Goal: Connect with others: Connect with others

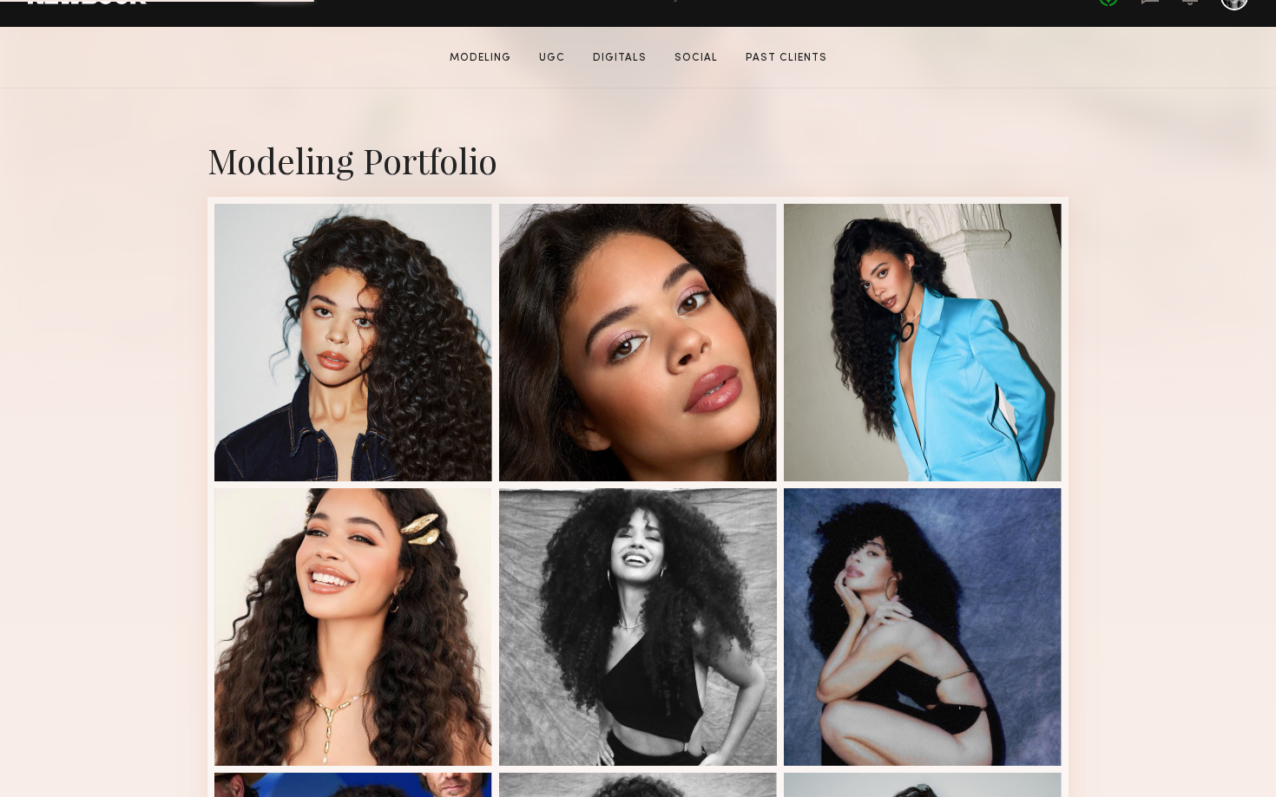
scroll to position [638, 0]
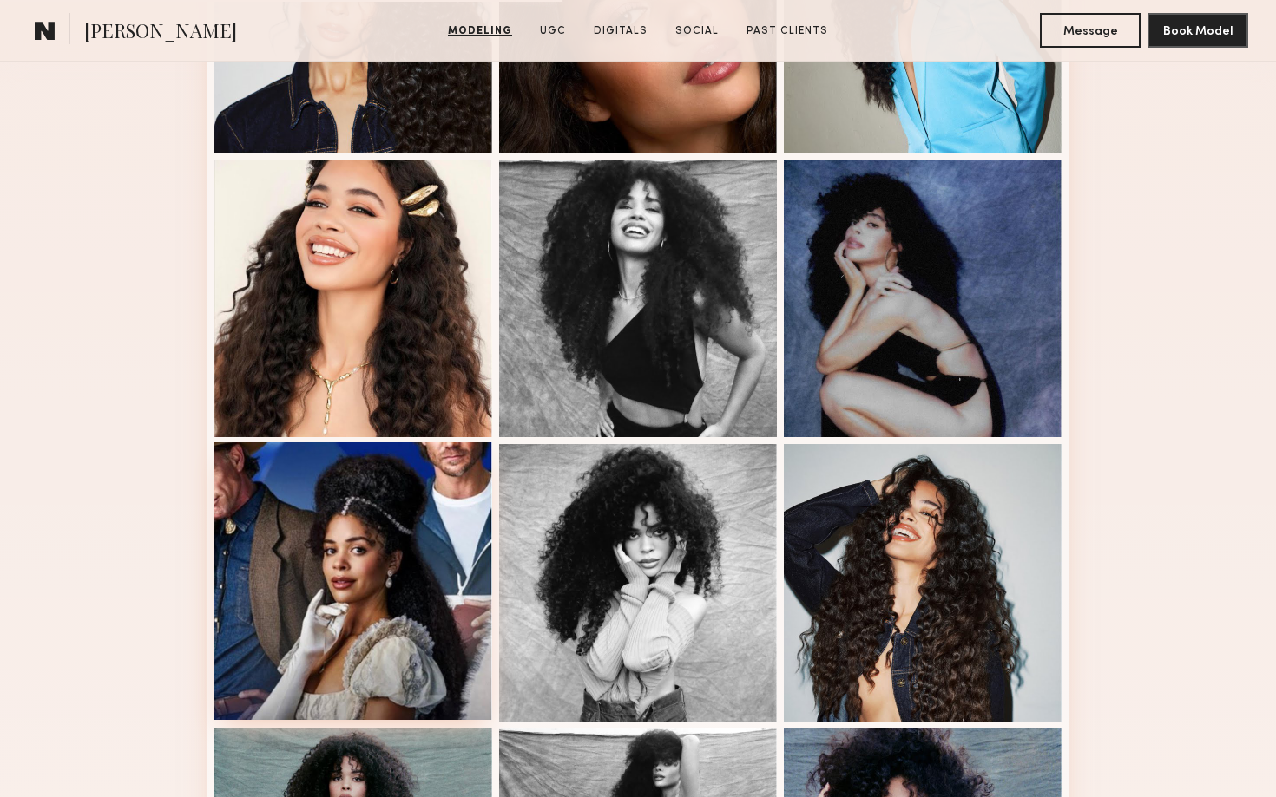
click at [419, 608] on div at bounding box center [353, 582] width 278 height 278
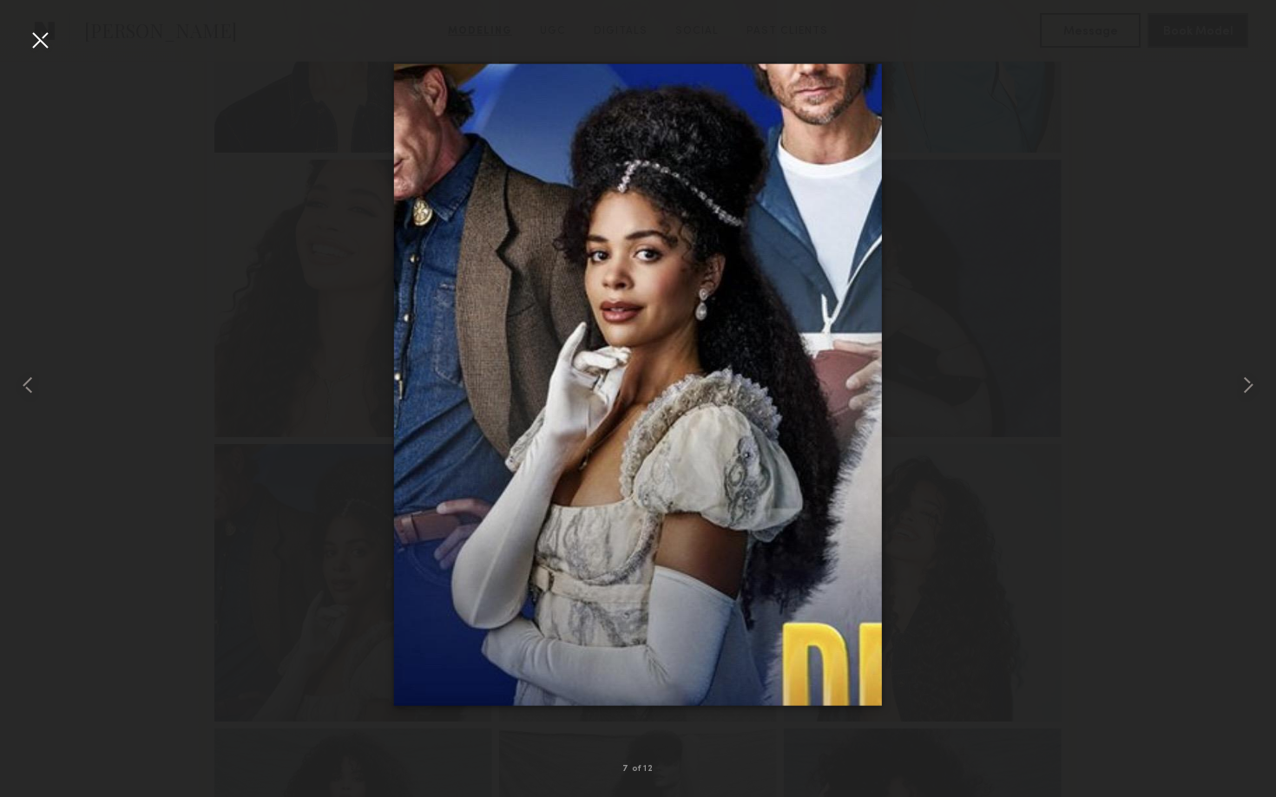
click at [1202, 289] on div at bounding box center [638, 385] width 1276 height 714
click at [43, 46] on div at bounding box center [40, 40] width 28 height 28
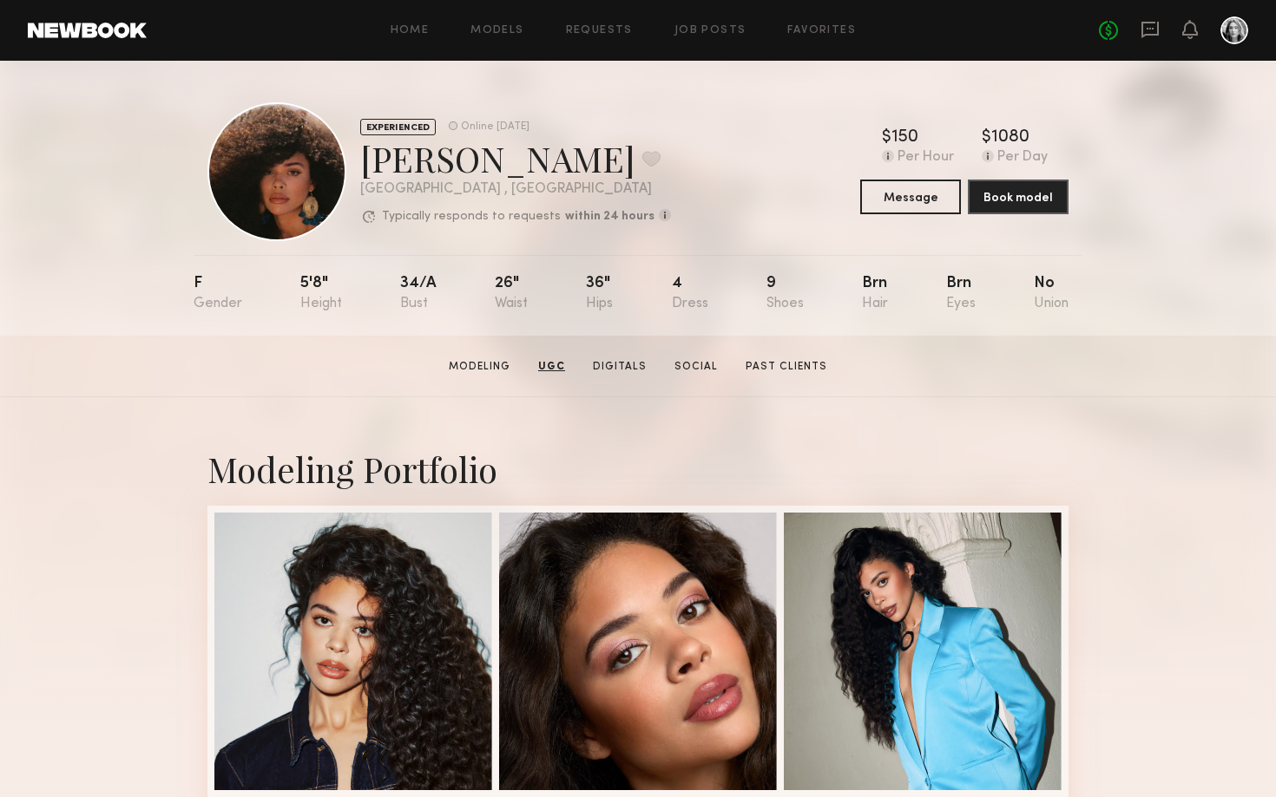
scroll to position [0, 0]
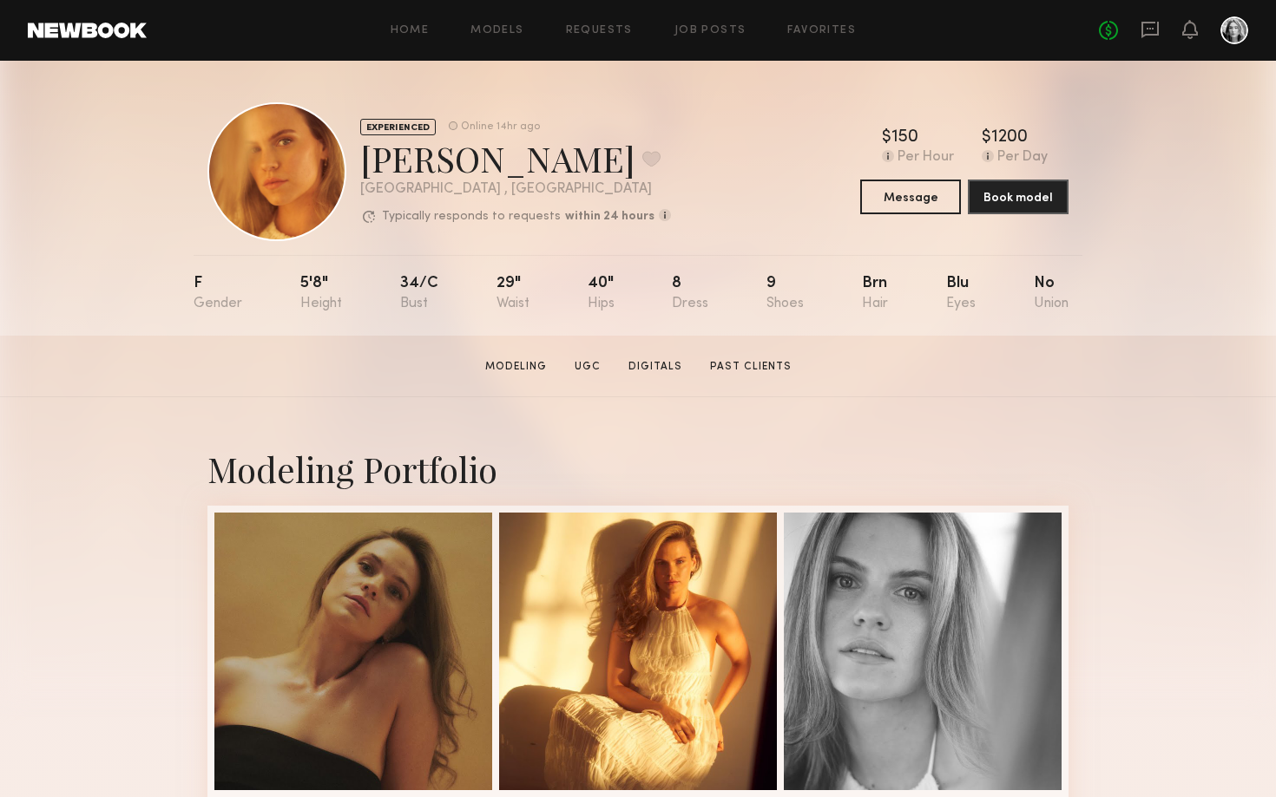
click at [940, 215] on div "EXPERIENCED Online 14hr ago Kat S. Favorite Los Angeles , CA Typically responds…" at bounding box center [637, 171] width 861 height 139
click at [931, 201] on button "Message" at bounding box center [910, 196] width 101 height 35
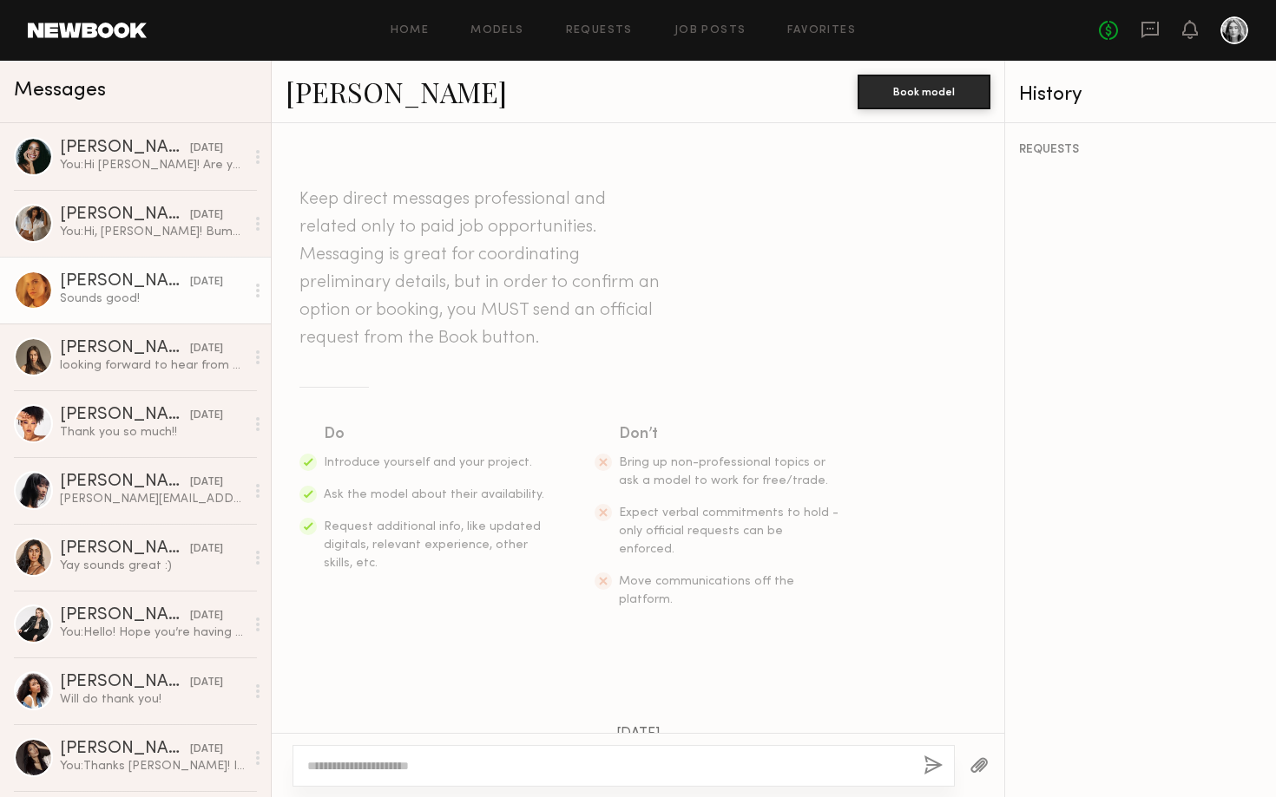
click at [321, 108] on link "Kat S." at bounding box center [395, 91] width 221 height 37
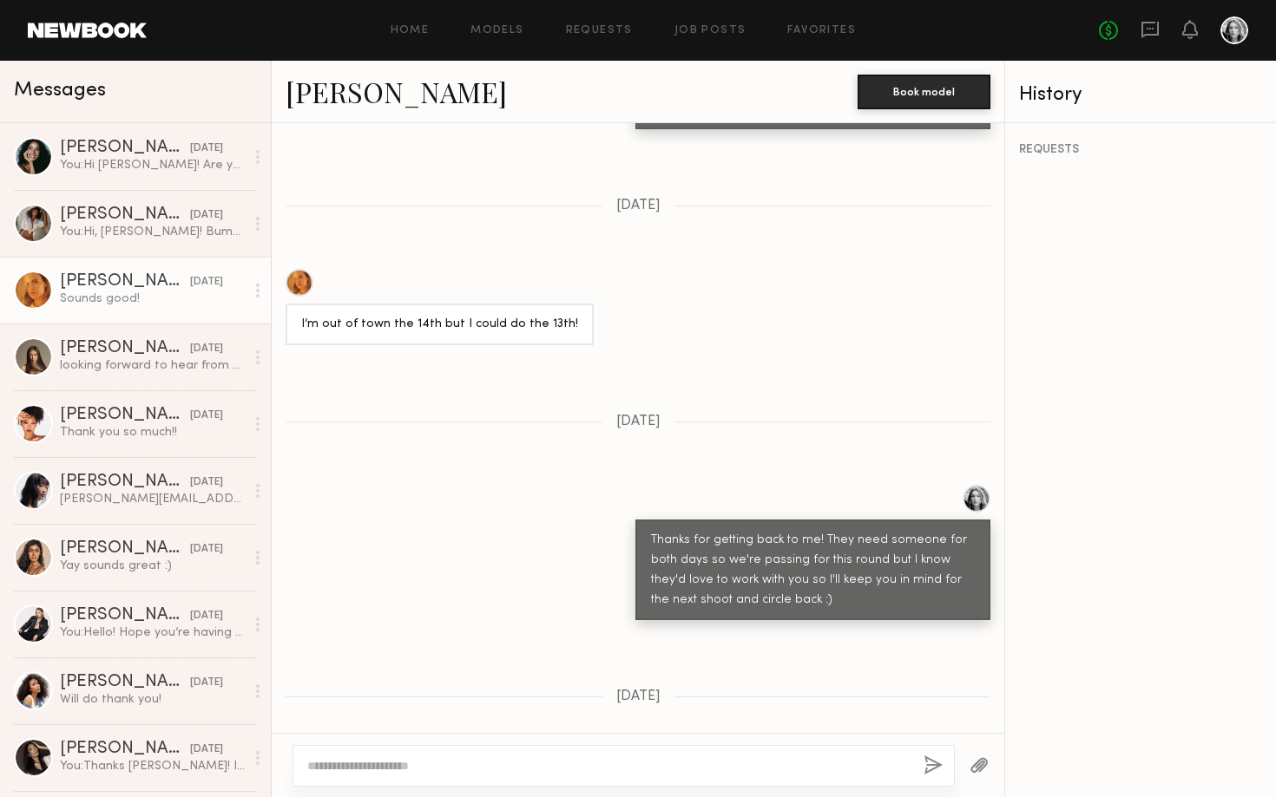
scroll to position [1569, 0]
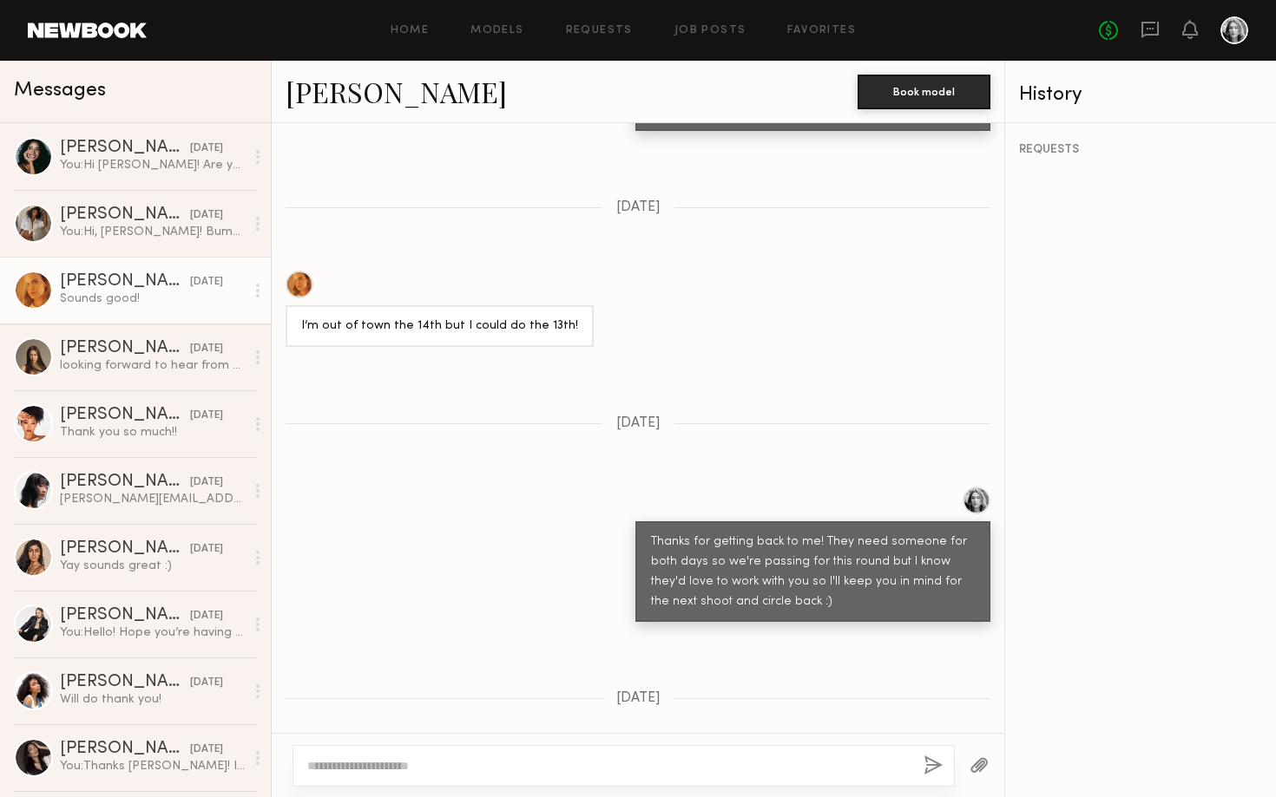
click at [578, 764] on textarea at bounding box center [608, 766] width 602 height 17
type textarea "**********"
click at [934, 765] on button "button" at bounding box center [932, 767] width 19 height 22
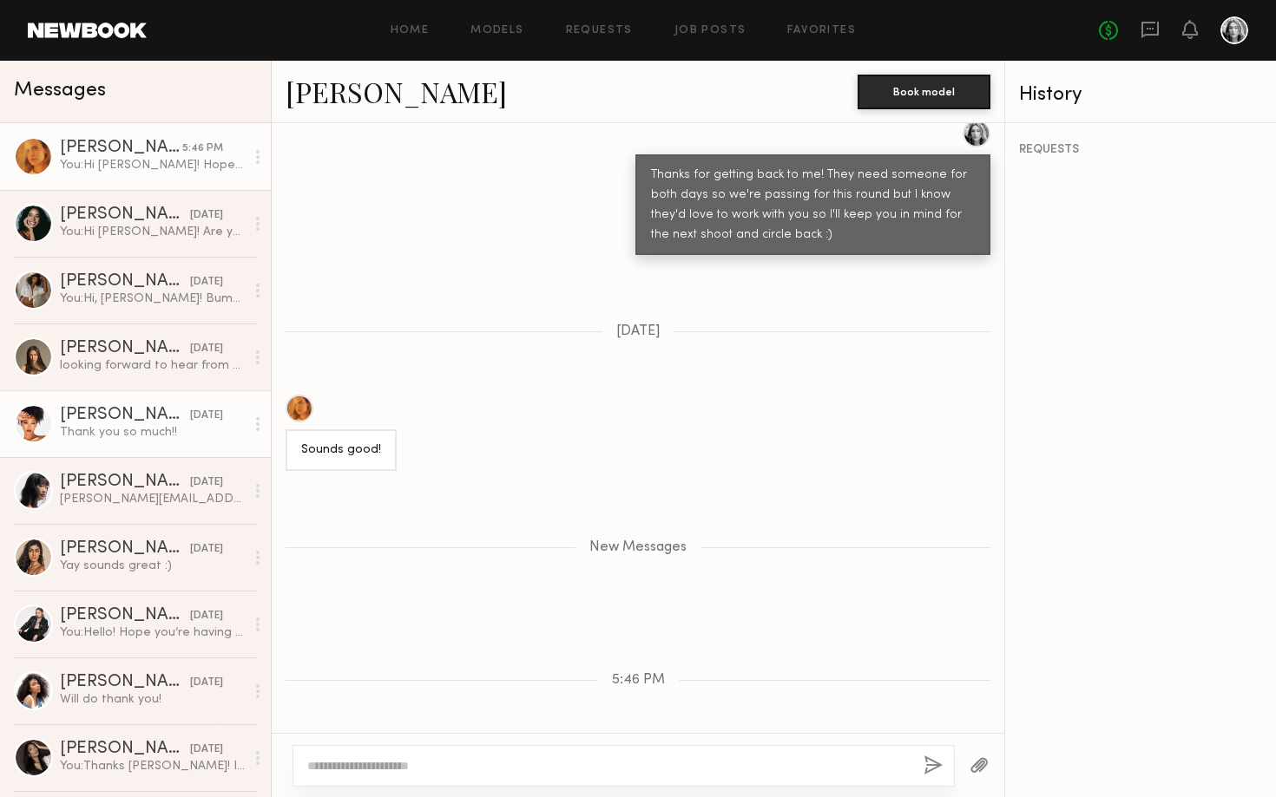
click at [120, 441] on link "Courtney A. 08/18/2025 Thank you so much!!" at bounding box center [135, 423] width 271 height 67
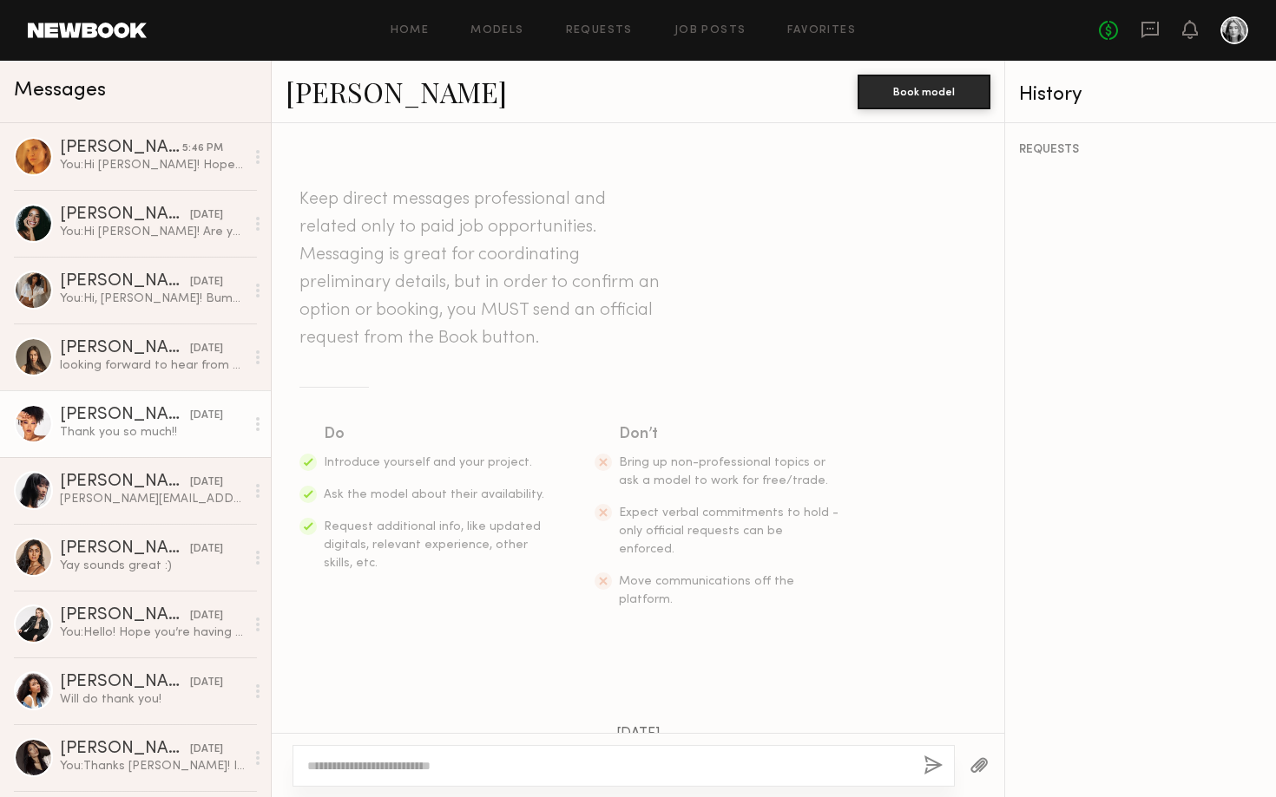
click at [361, 95] on link "Courtney A." at bounding box center [395, 91] width 221 height 37
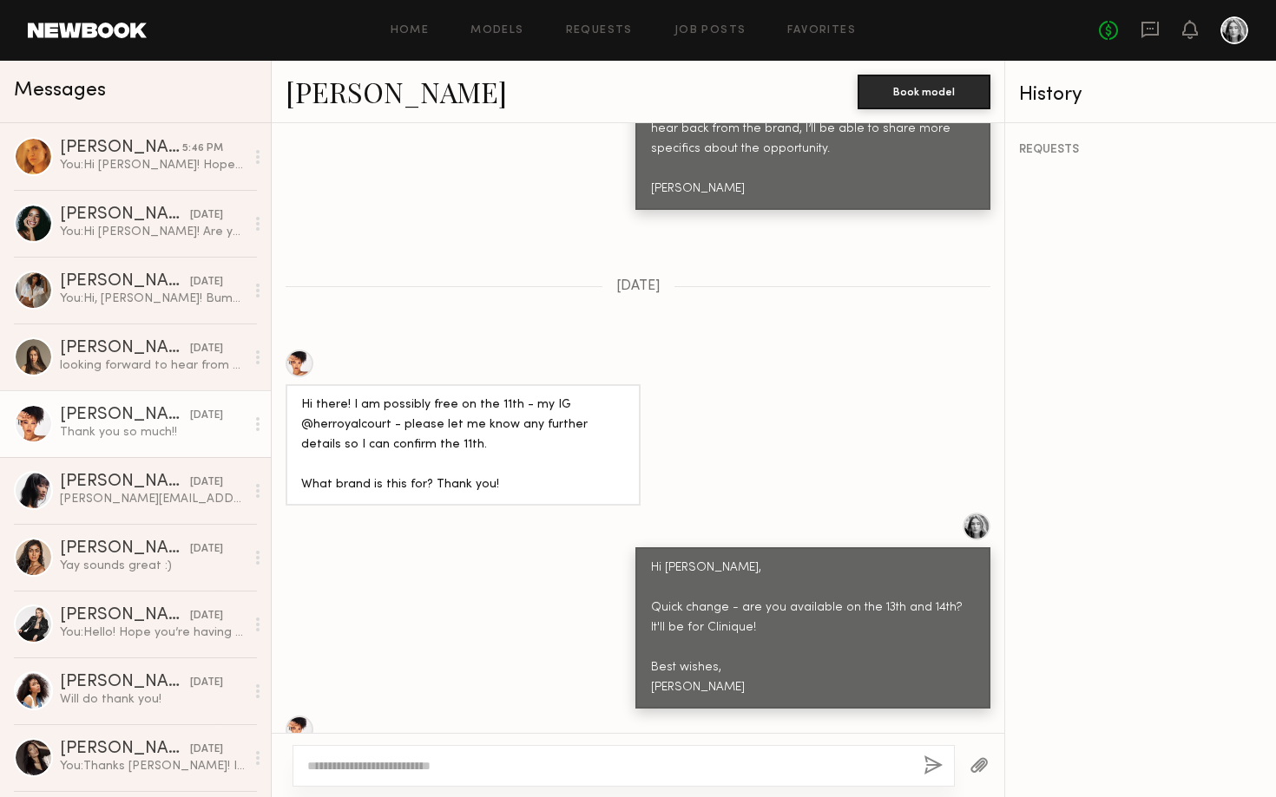
scroll to position [1044, 0]
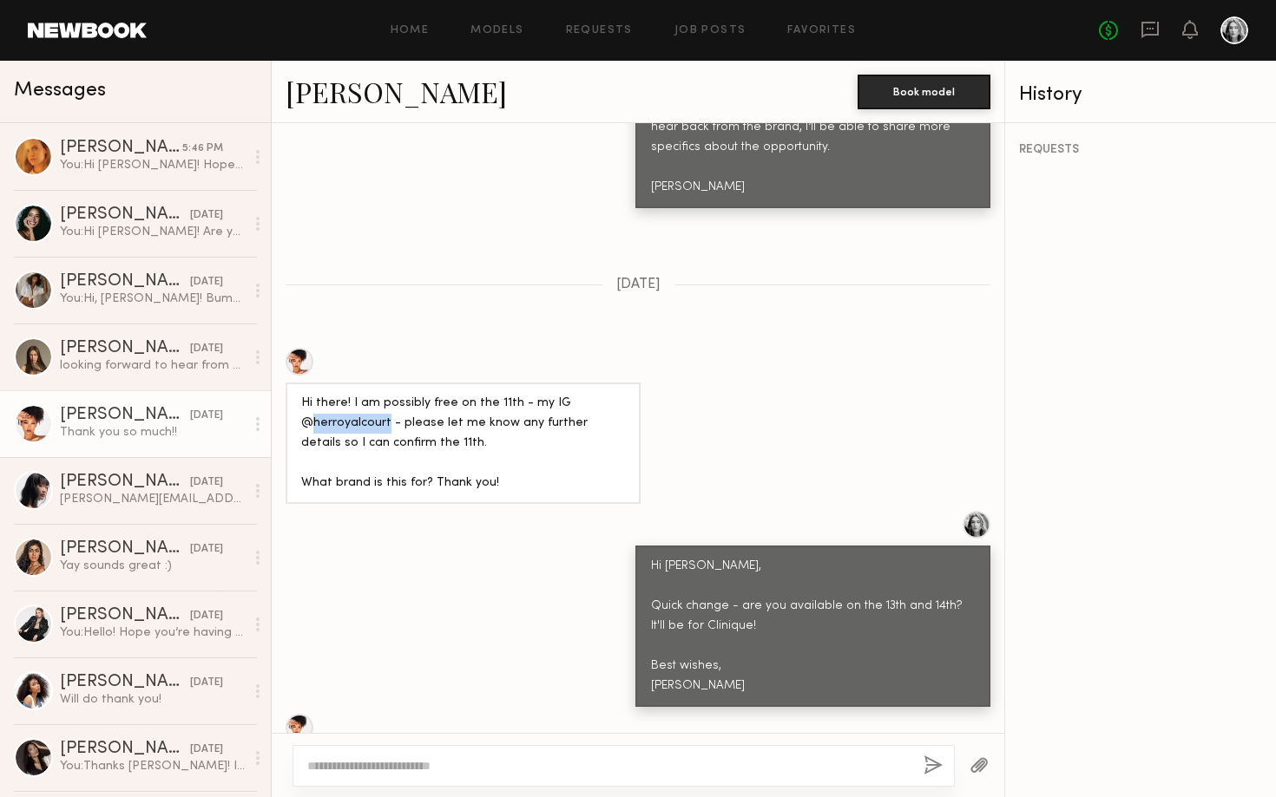
drag, startPoint x: 387, startPoint y: 366, endPoint x: 313, endPoint y: 369, distance: 73.8
click at [313, 394] on div "Hi there! I am possibly free on the 11th - my IG @herroyalcourt - please let me…" at bounding box center [463, 444] width 324 height 100
copy div "herroyalcourt"
click at [298, 714] on div at bounding box center [299, 728] width 28 height 28
click at [128, 175] on link "Kat S. 5:46 PM You: Hi Kat! Hope you're doing well! What's your Insta/TikTok? P…" at bounding box center [135, 156] width 271 height 67
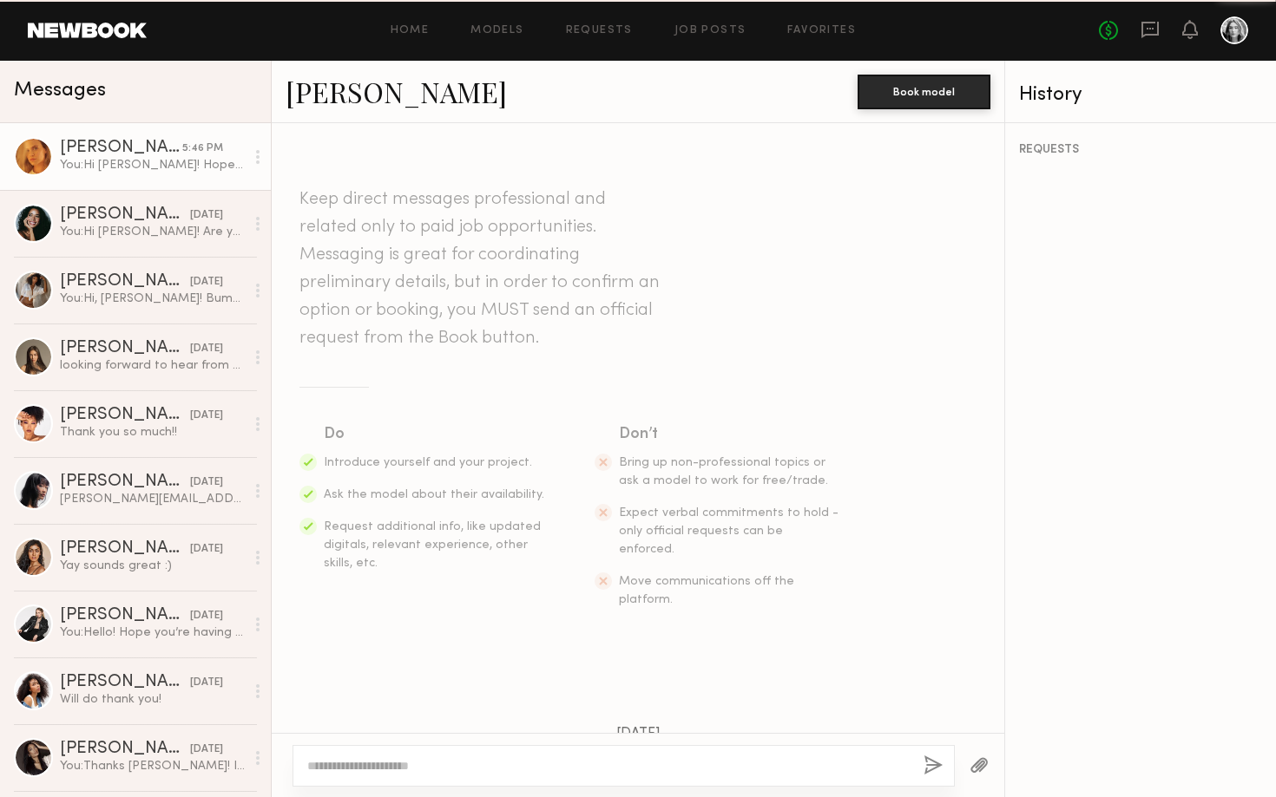
scroll to position [1803, 0]
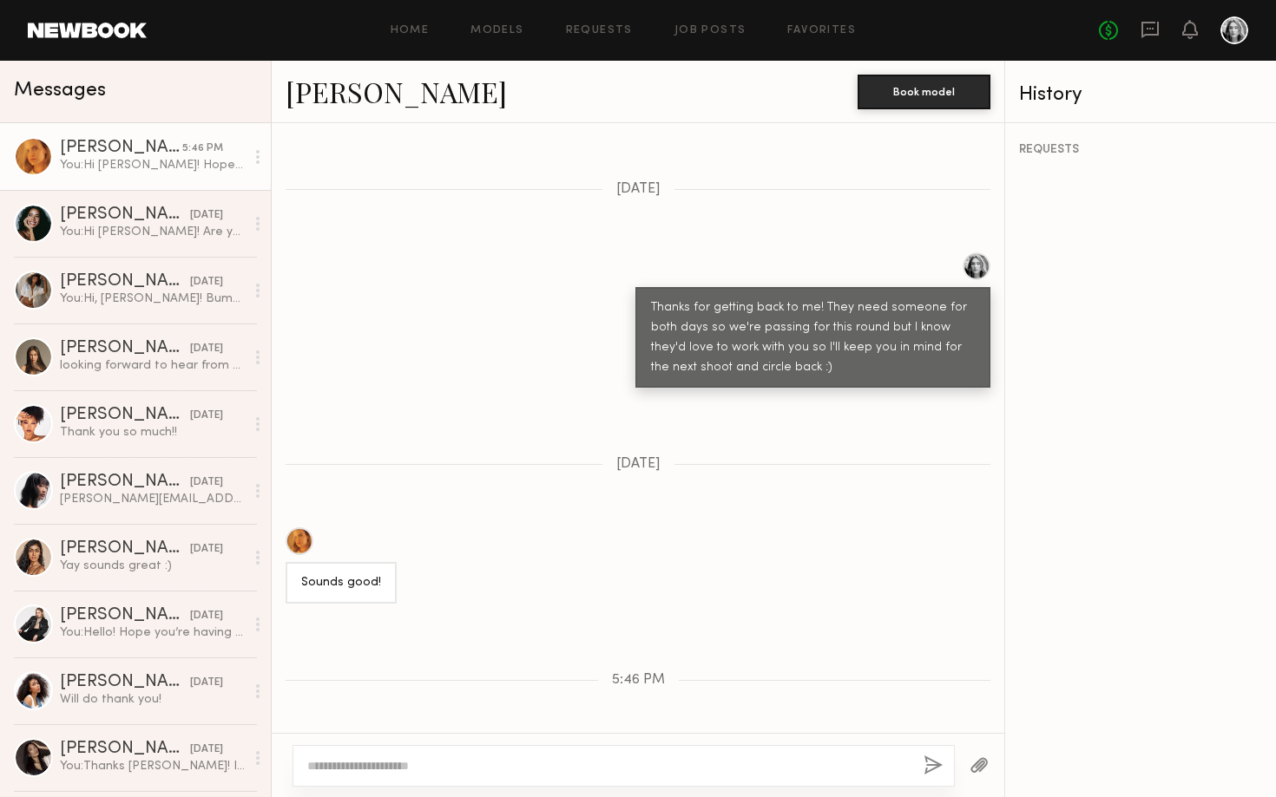
click at [321, 98] on link "Kat S." at bounding box center [395, 91] width 221 height 37
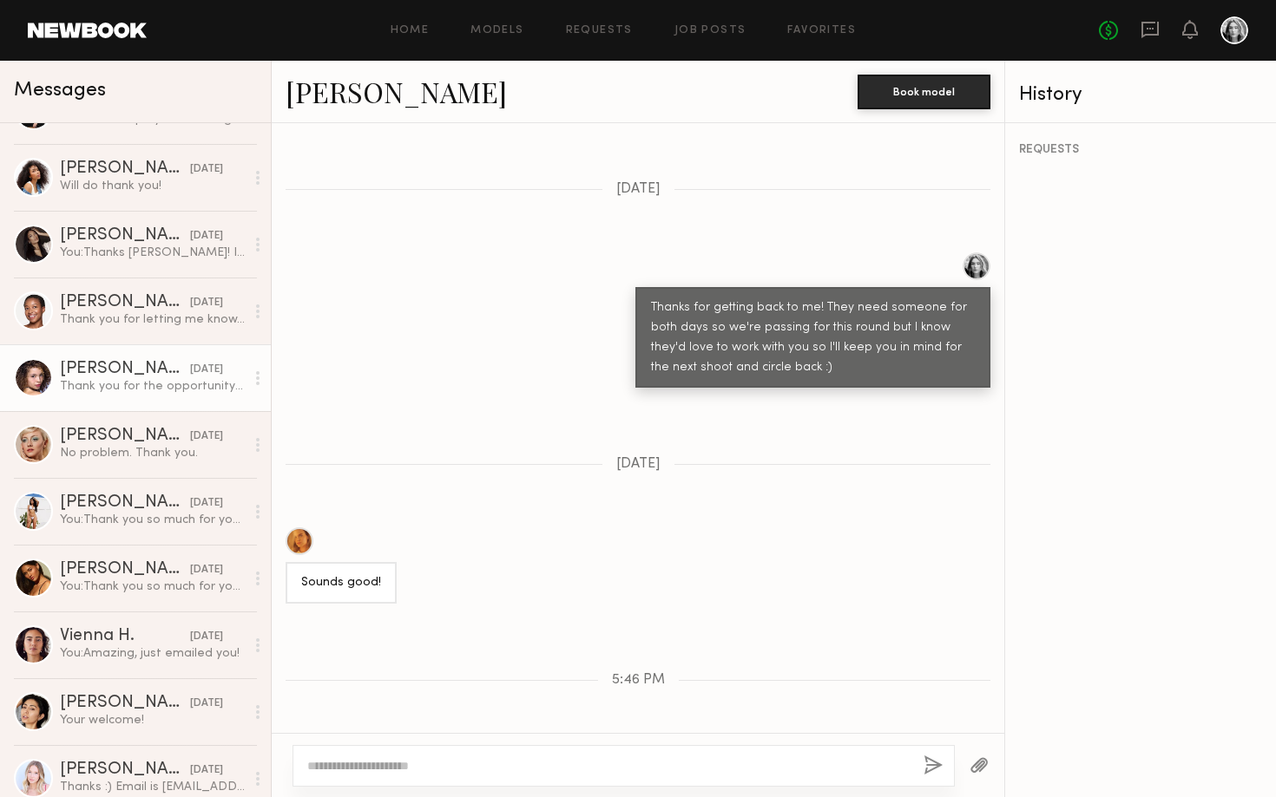
scroll to position [541, 0]
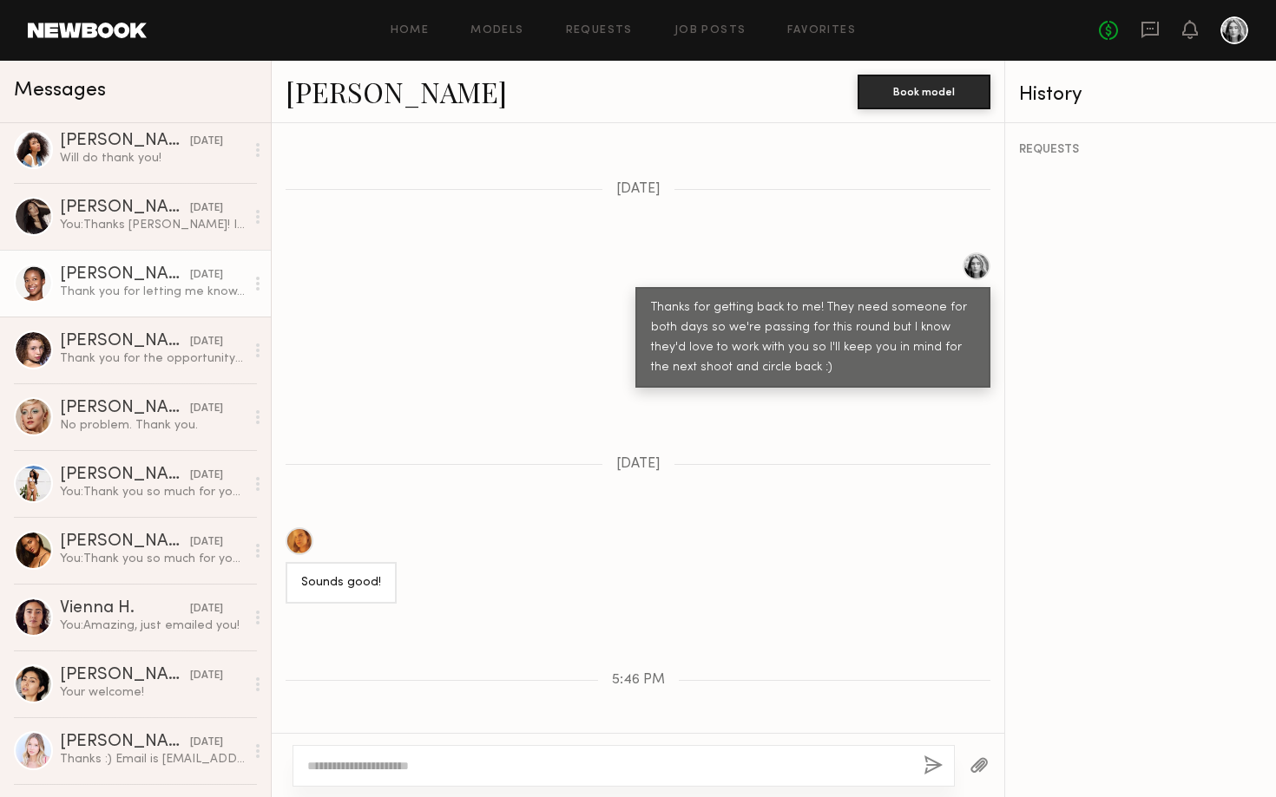
click at [108, 270] on div "Cierra S." at bounding box center [125, 274] width 130 height 17
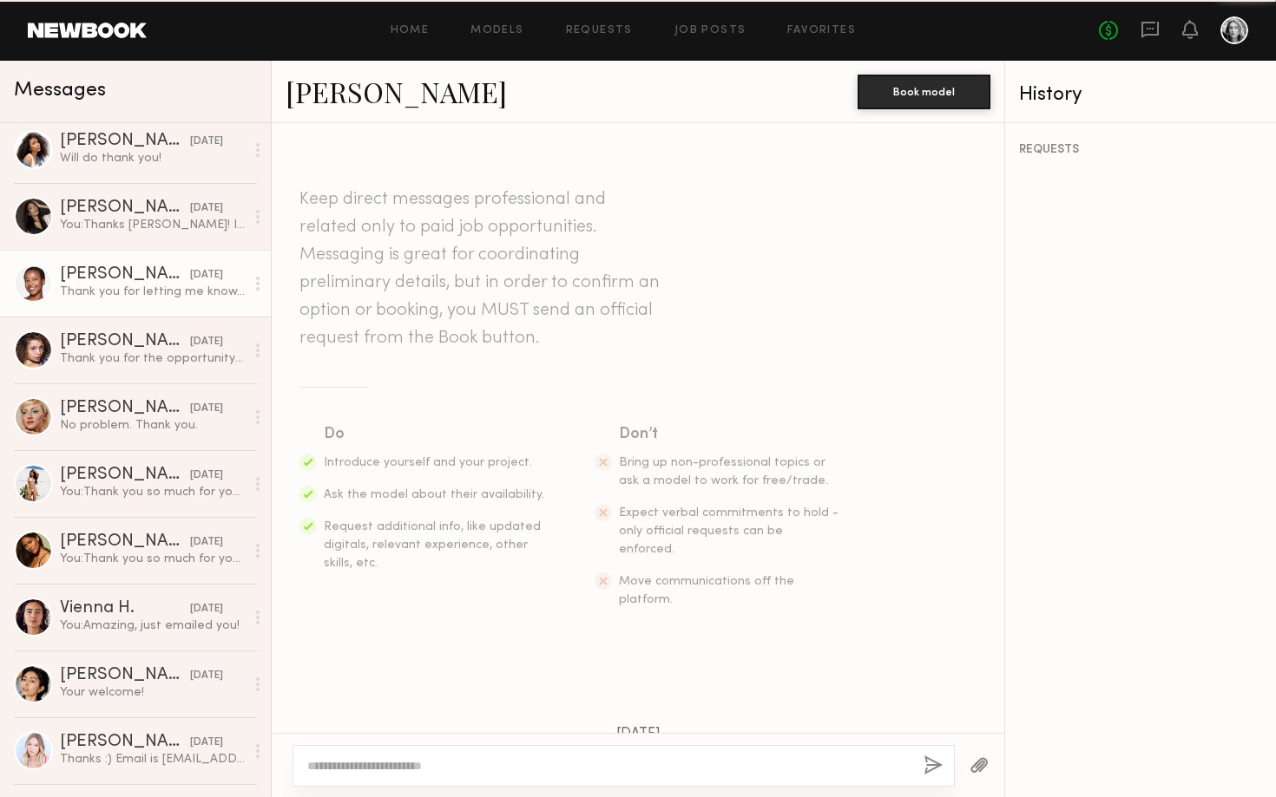
scroll to position [2487, 0]
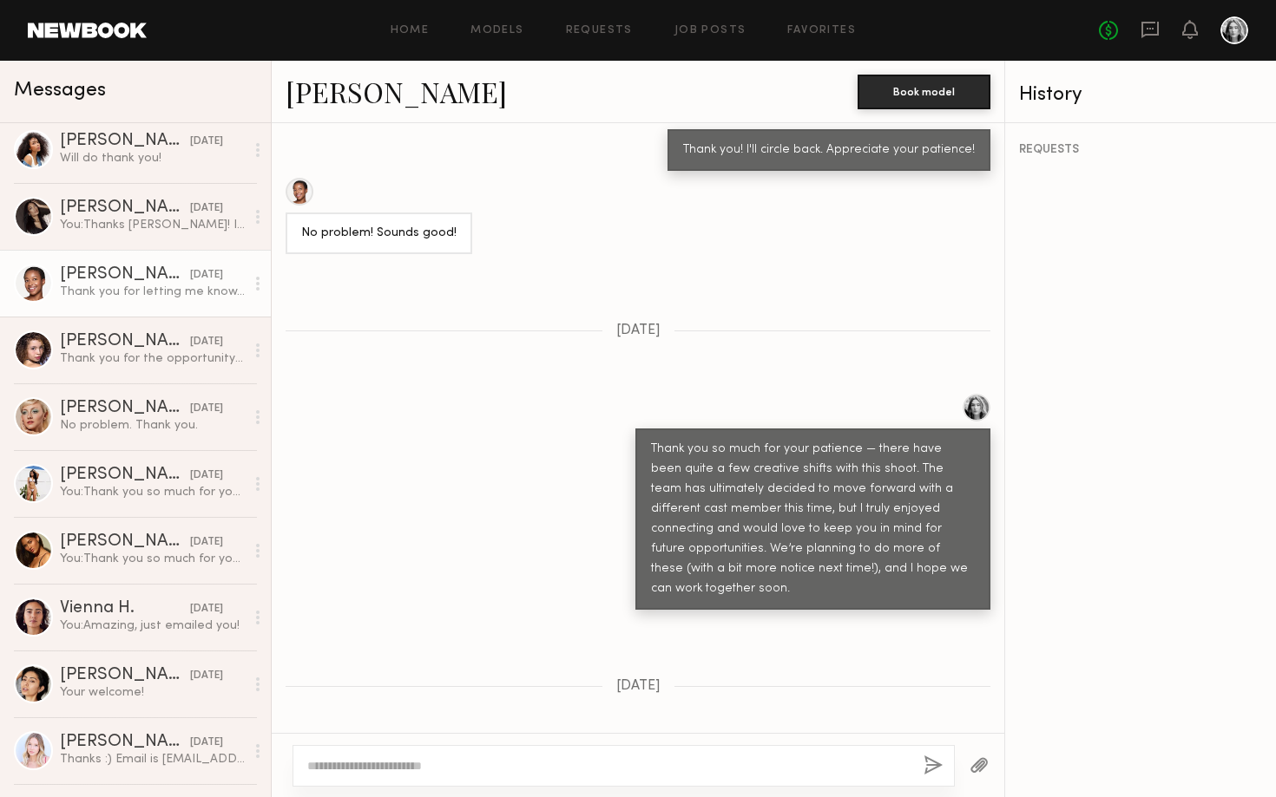
click at [351, 95] on link "Cierra S." at bounding box center [395, 91] width 221 height 37
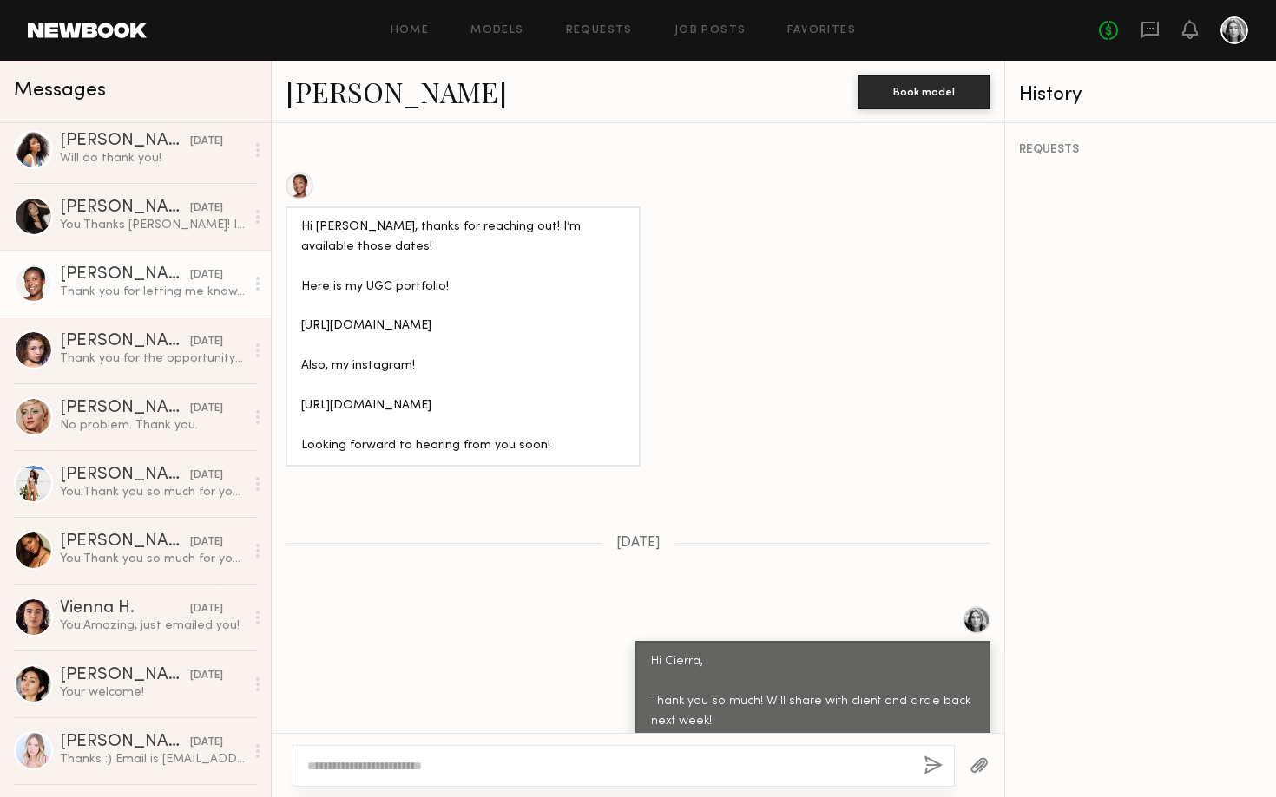
scroll to position [1243, 0]
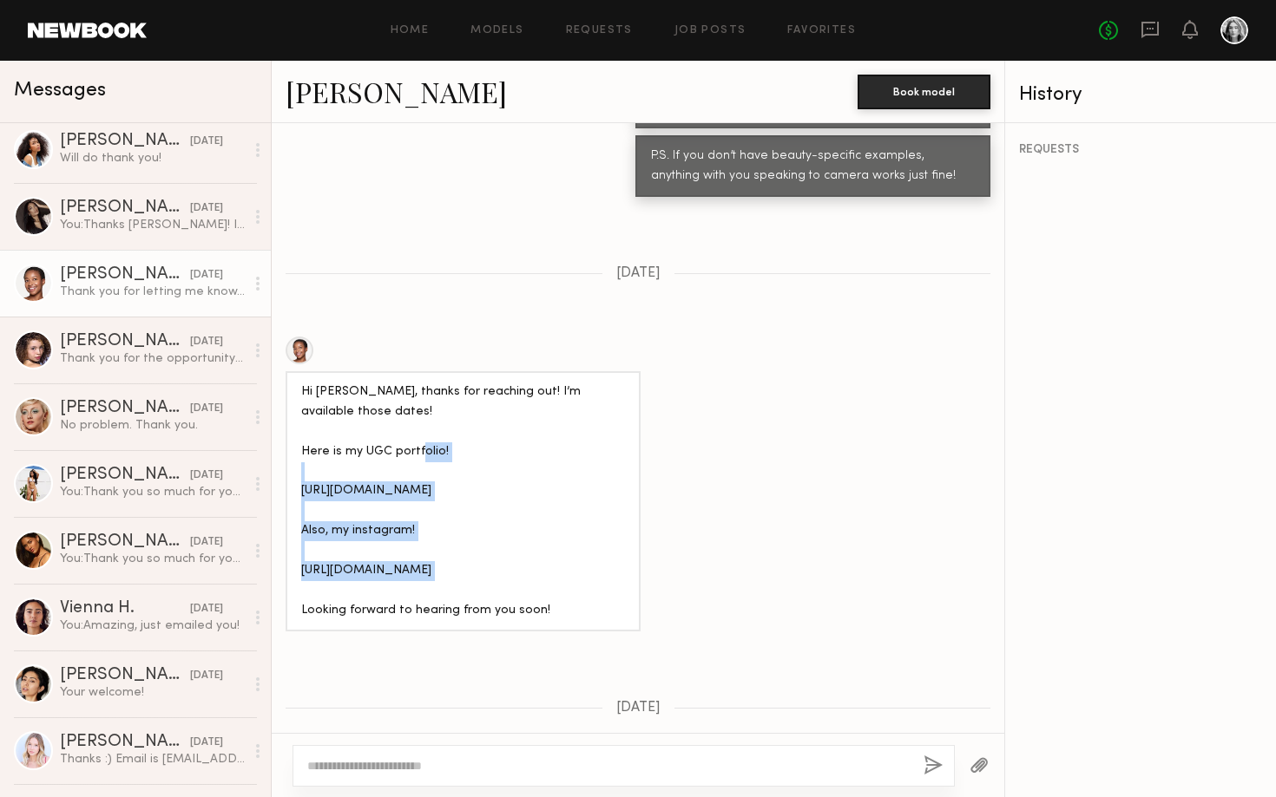
drag, startPoint x: 369, startPoint y: 389, endPoint x: 298, endPoint y: 373, distance: 72.8
click at [298, 373] on div "Hi Monty, thanks for reaching out! I’m available those dates! Here is my UGC po…" at bounding box center [462, 501] width 355 height 260
copy div "https://cierraseawrightugc.my.canva.site/cierraseawright-ugcportfolio"
drag, startPoint x: 561, startPoint y: 466, endPoint x: 298, endPoint y: 467, distance: 262.9
click at [298, 467] on div "Hi Monty, thanks for reaching out! I’m available those dates! Here is my UGC po…" at bounding box center [462, 501] width 355 height 260
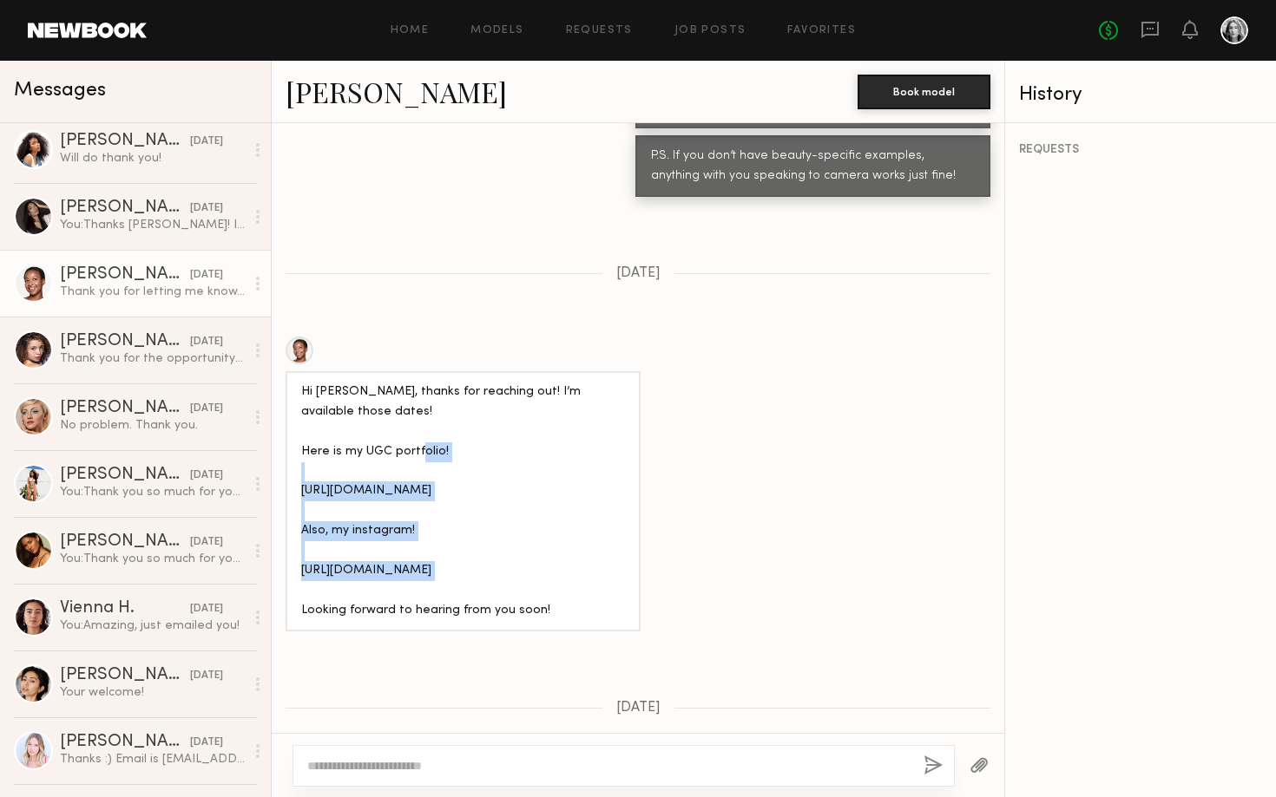
copy div "https://www.instagram.com/cierra_seawright/"
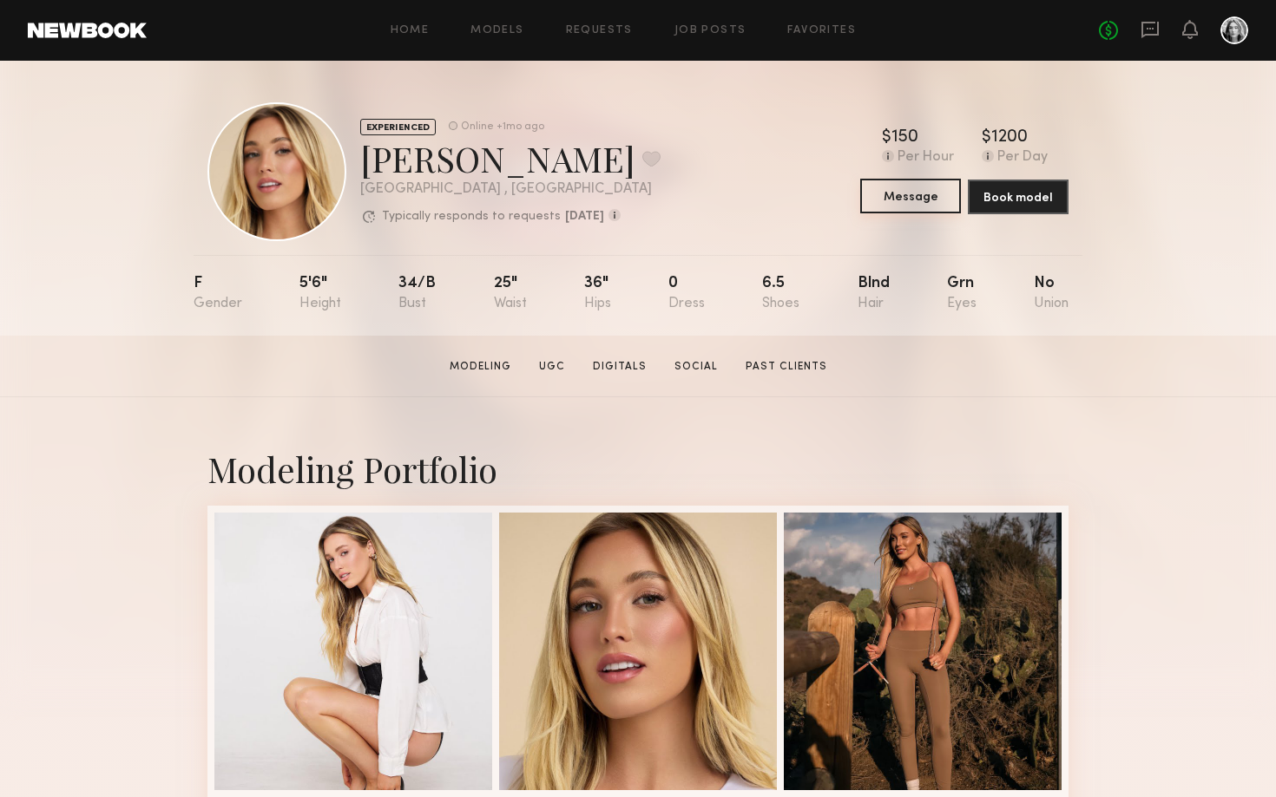
click at [908, 208] on button "Message" at bounding box center [910, 196] width 101 height 35
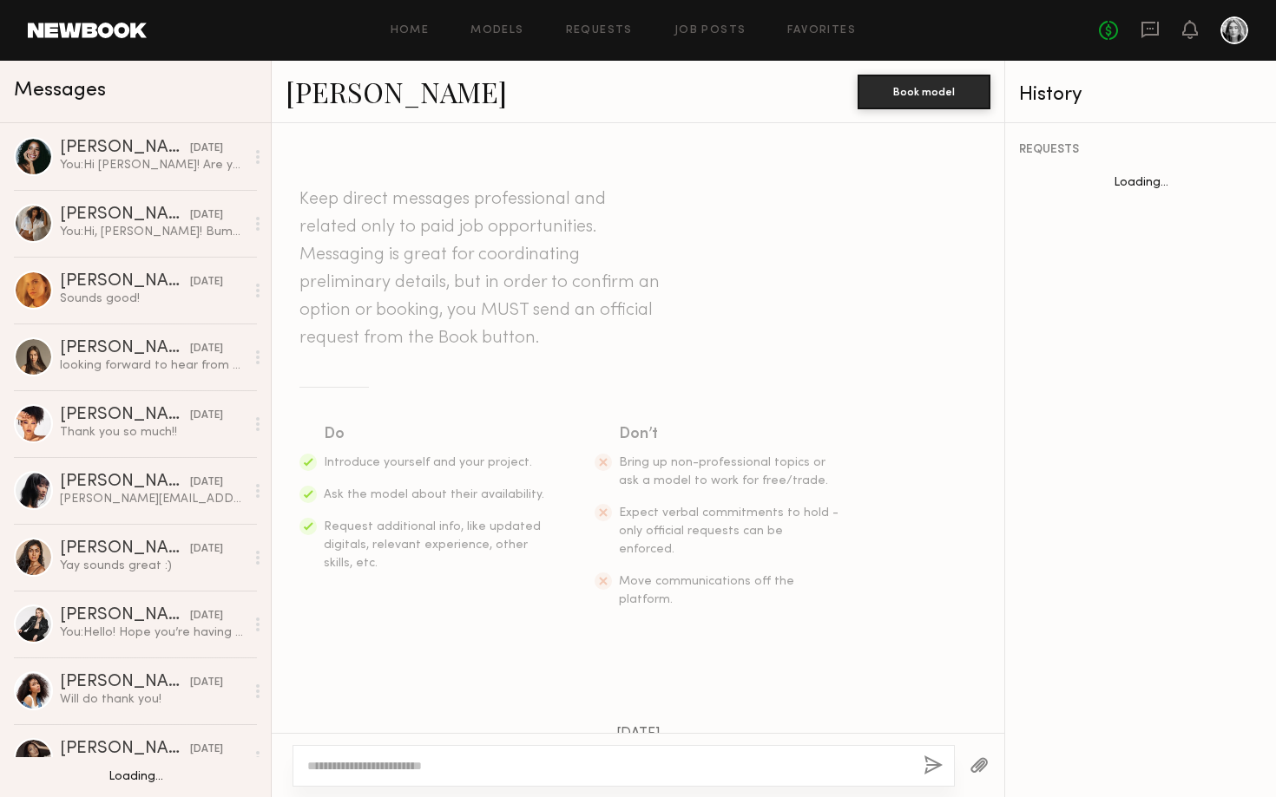
scroll to position [1143, 0]
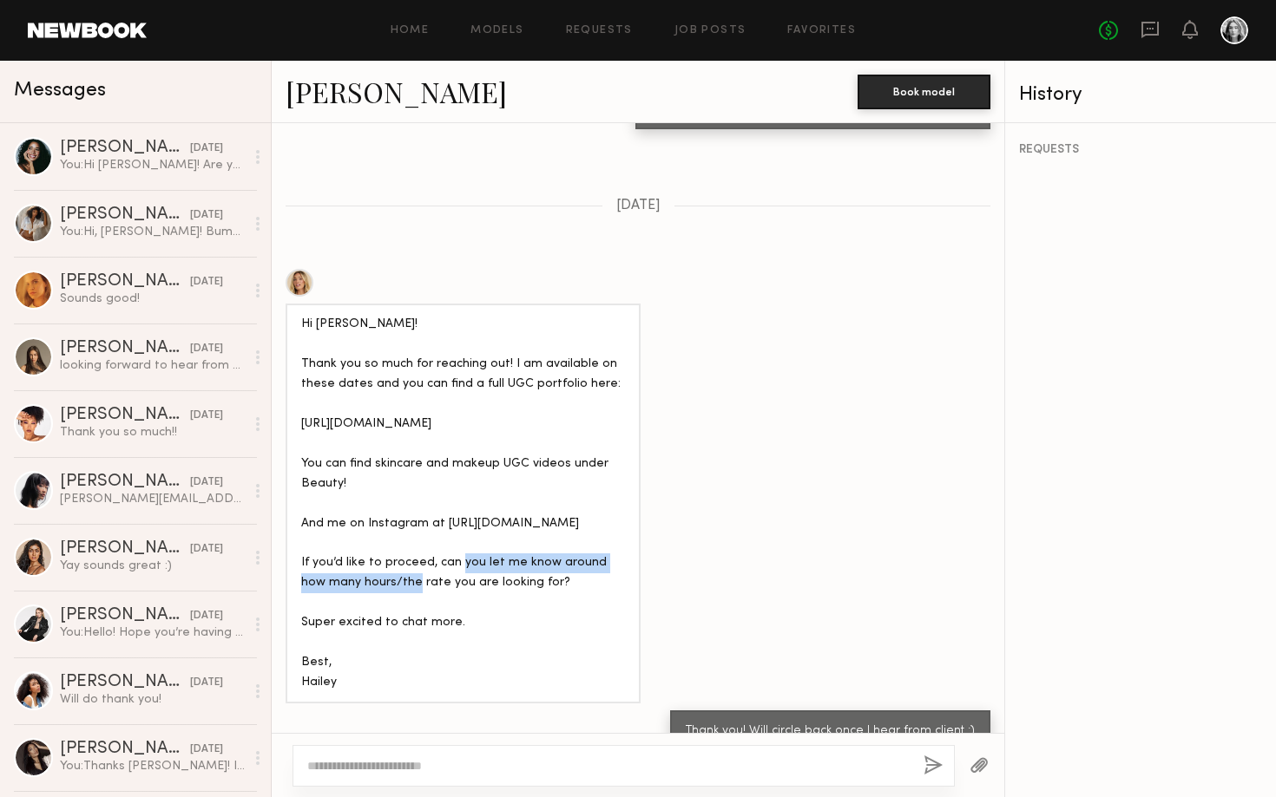
drag, startPoint x: 541, startPoint y: 495, endPoint x: 299, endPoint y: 495, distance: 241.2
click at [299, 495] on div "Hi Monty! Thank you so much for reaching out! I am available on these dates and…" at bounding box center [462, 504] width 355 height 400
copy div "https://www.instagram.com/haileyemilller/"
click at [496, 513] on div "Hi Monty! Thank you so much for reaching out! I am available on these dates and…" at bounding box center [463, 504] width 324 height 378
drag, startPoint x: 531, startPoint y: 499, endPoint x: 462, endPoint y: 502, distance: 69.5
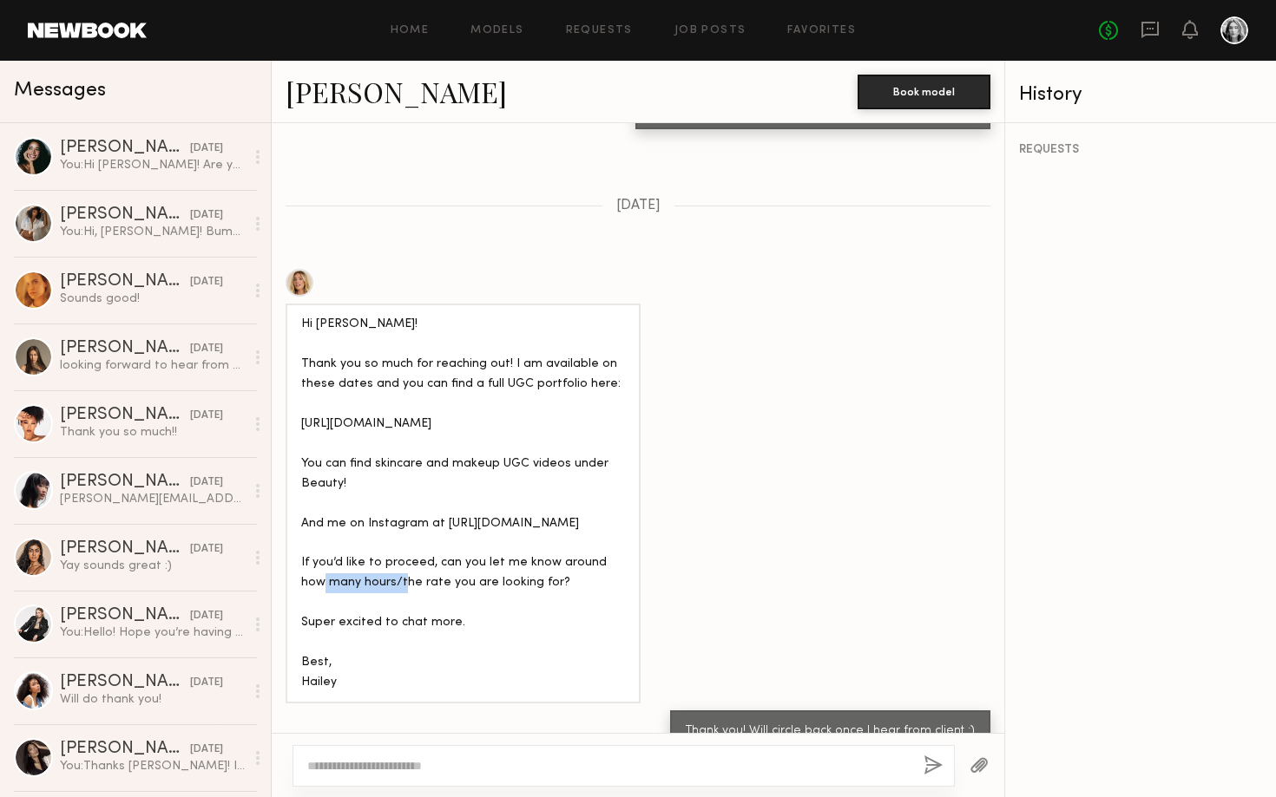
click at [462, 502] on div "Hi Monty! Thank you so much for reaching out! I am available on these dates and…" at bounding box center [463, 504] width 324 height 378
copy div "haileyemillle"
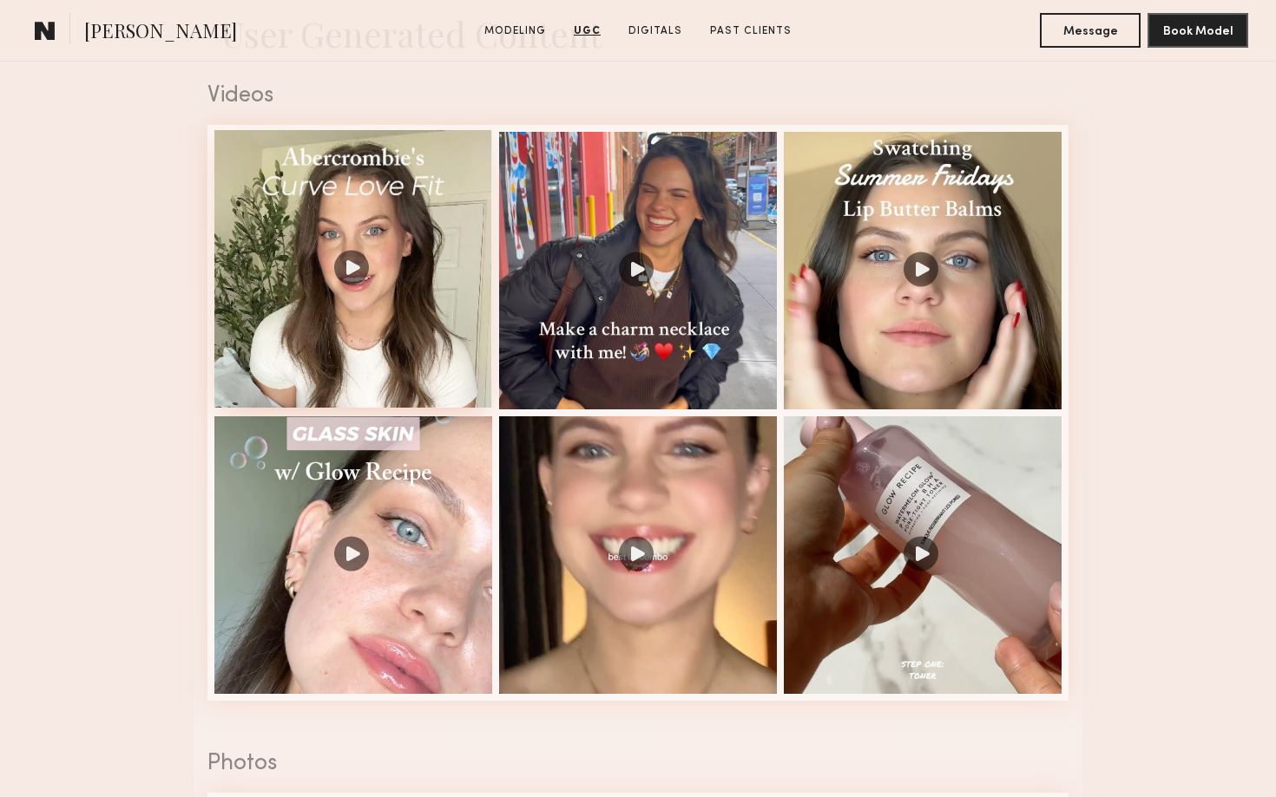
scroll to position [1760, 0]
click at [394, 498] on div at bounding box center [353, 553] width 278 height 278
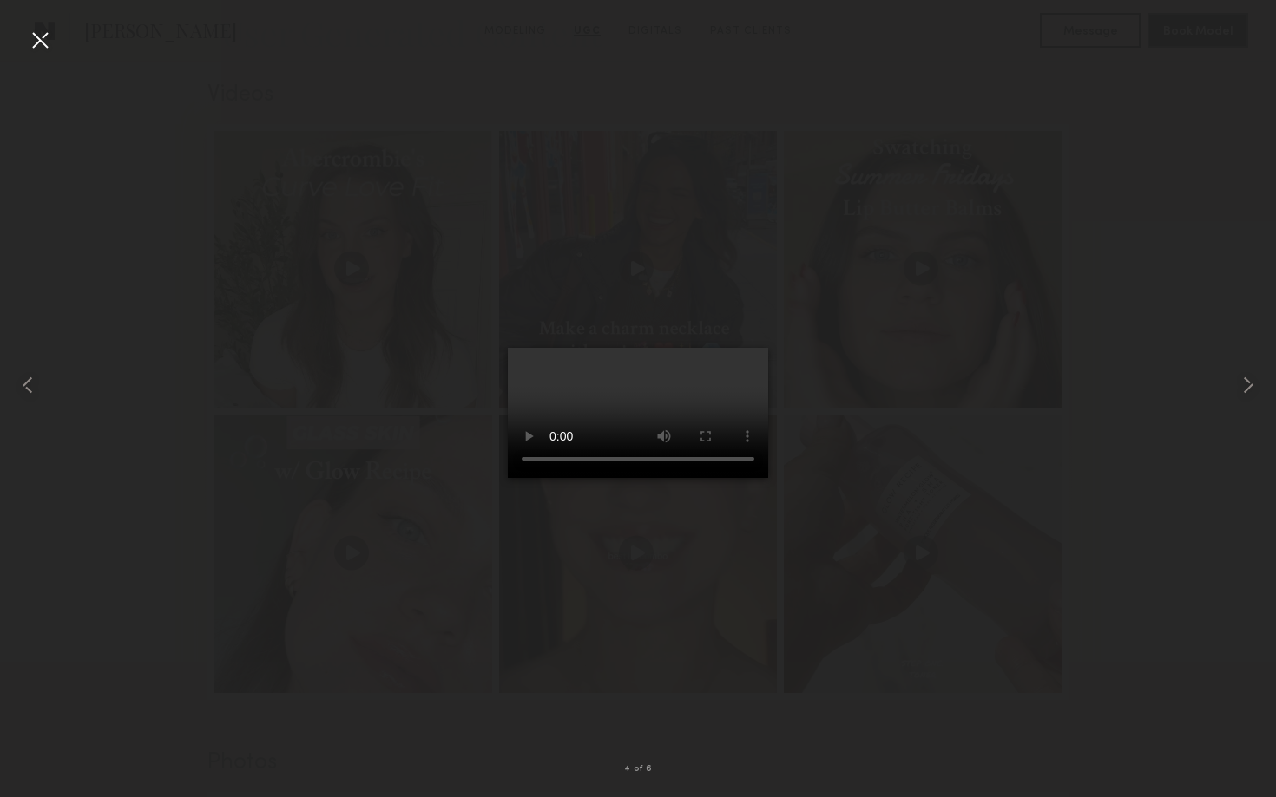
click at [658, 415] on video at bounding box center [638, 413] width 260 height 130
click at [591, 478] on video at bounding box center [638, 413] width 260 height 130
click at [39, 37] on div at bounding box center [40, 40] width 28 height 28
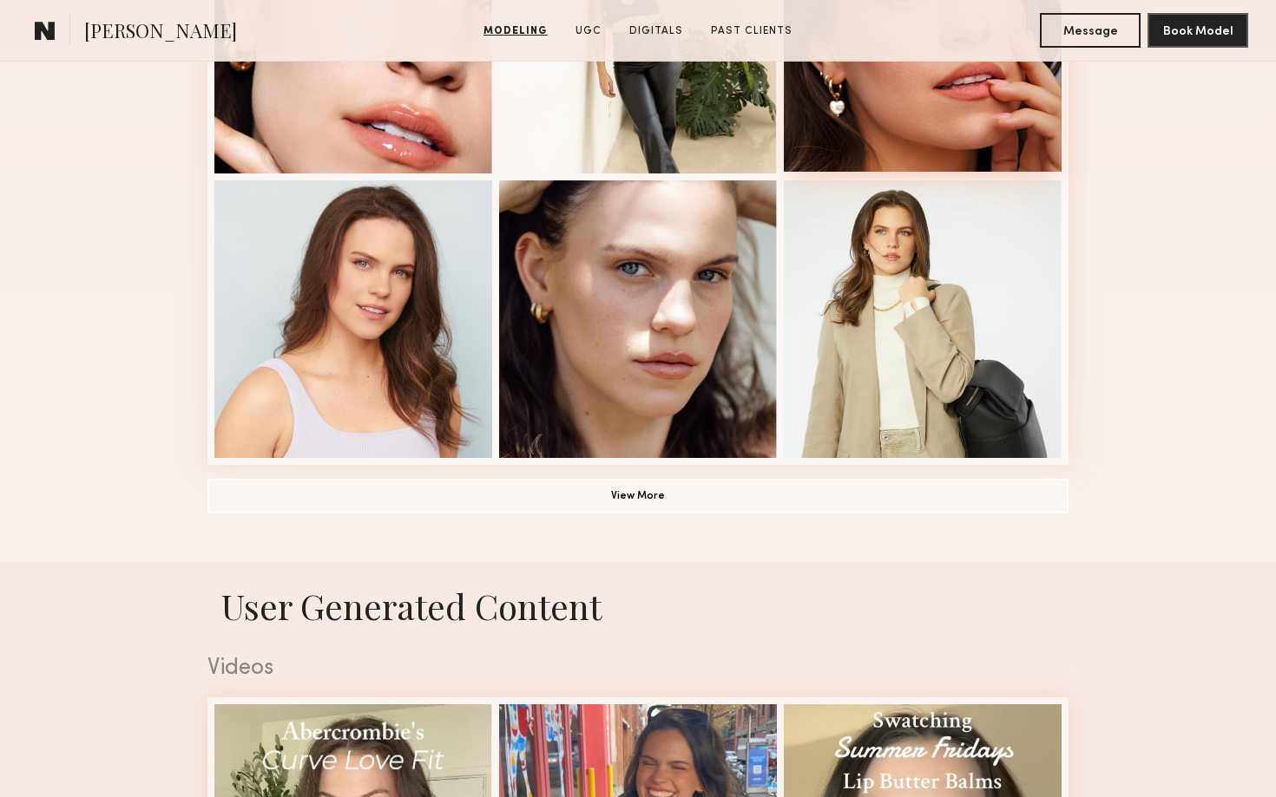
scroll to position [1439, 0]
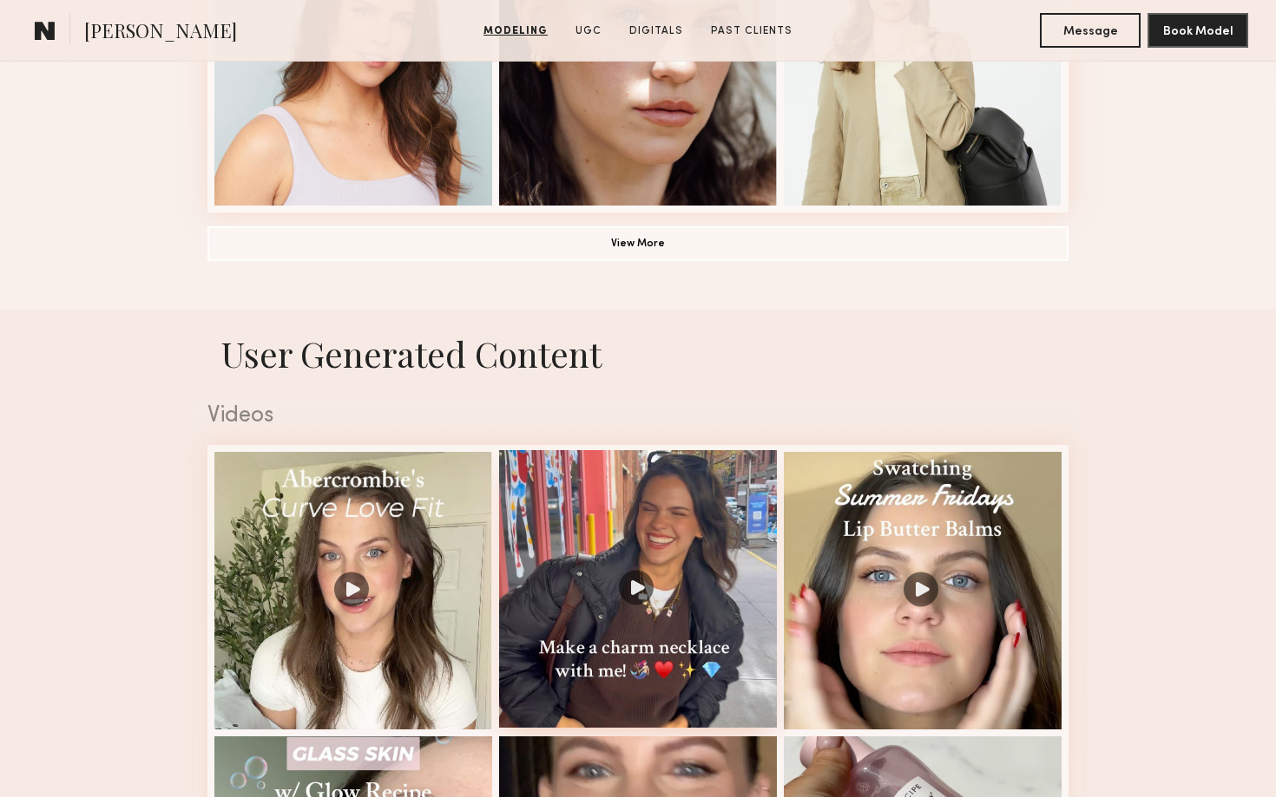
click at [725, 490] on div at bounding box center [638, 589] width 278 height 278
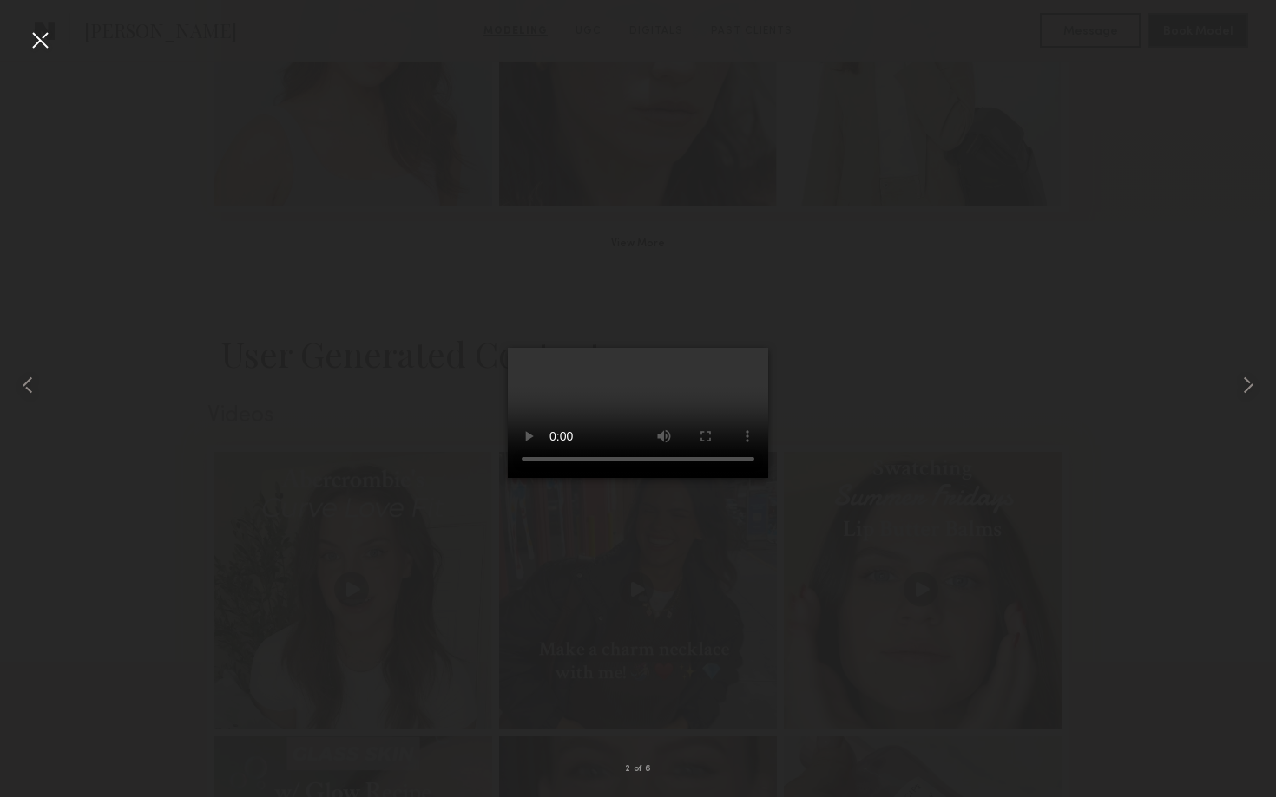
click at [736, 478] on video at bounding box center [638, 413] width 260 height 130
click at [508, 478] on video at bounding box center [638, 413] width 260 height 130
click at [1027, 455] on div at bounding box center [638, 385] width 1276 height 714
click at [52, 37] on div at bounding box center [40, 40] width 28 height 28
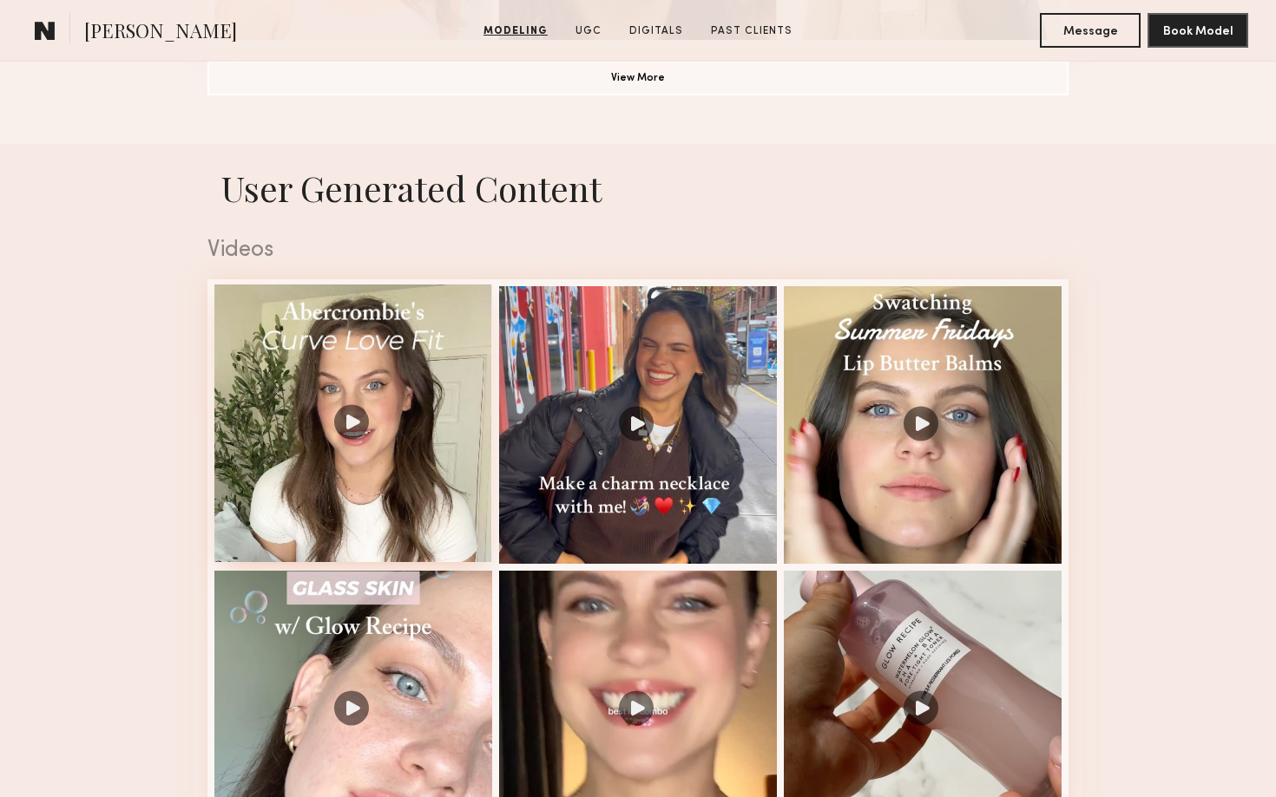
scroll to position [1629, 0]
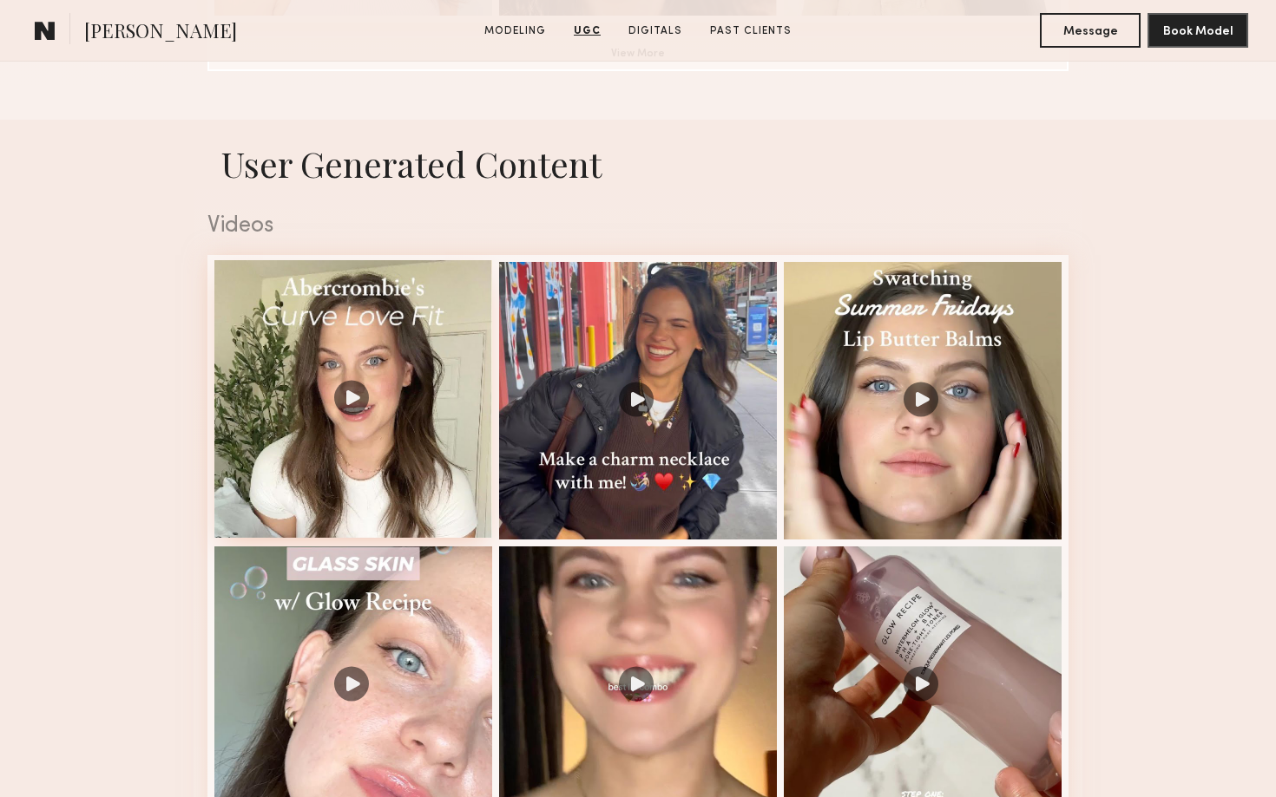
click at [413, 498] on div at bounding box center [353, 399] width 278 height 278
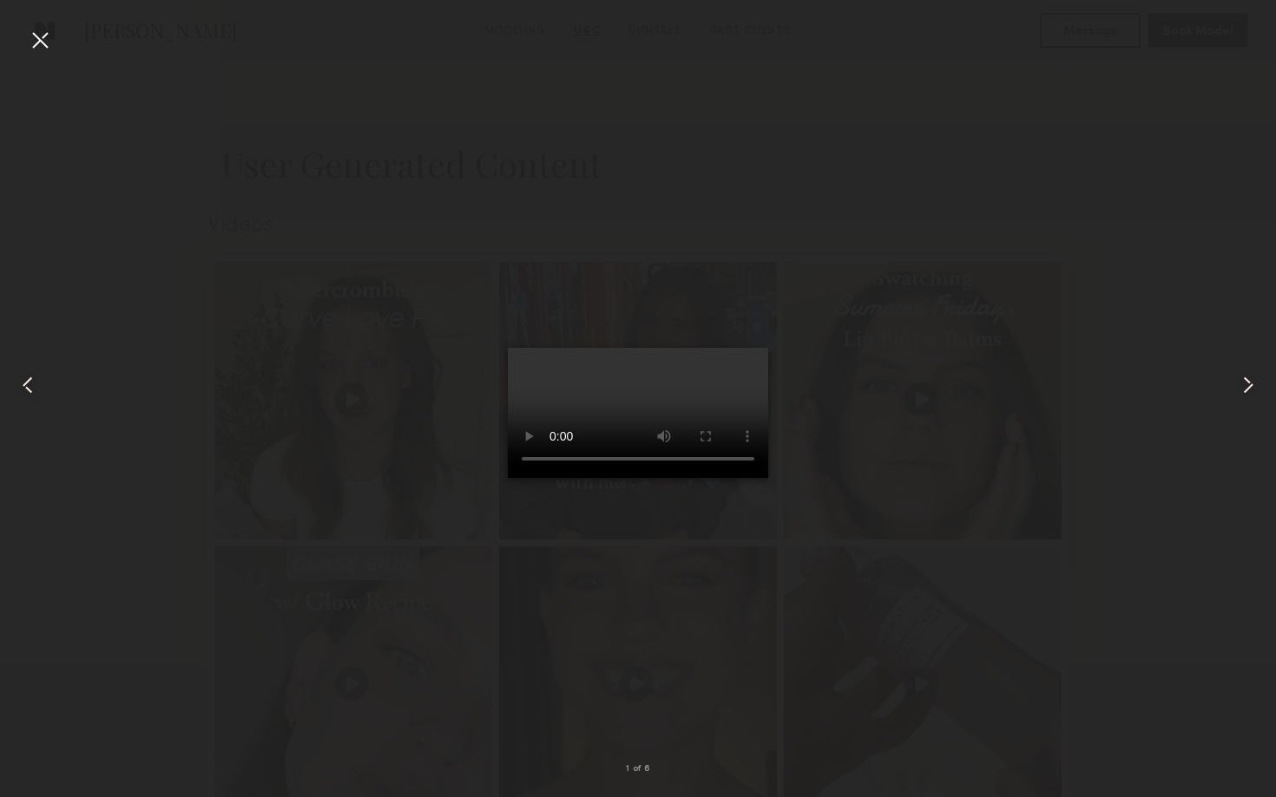
click at [738, 478] on video at bounding box center [638, 413] width 260 height 130
click at [46, 46] on div at bounding box center [40, 40] width 28 height 28
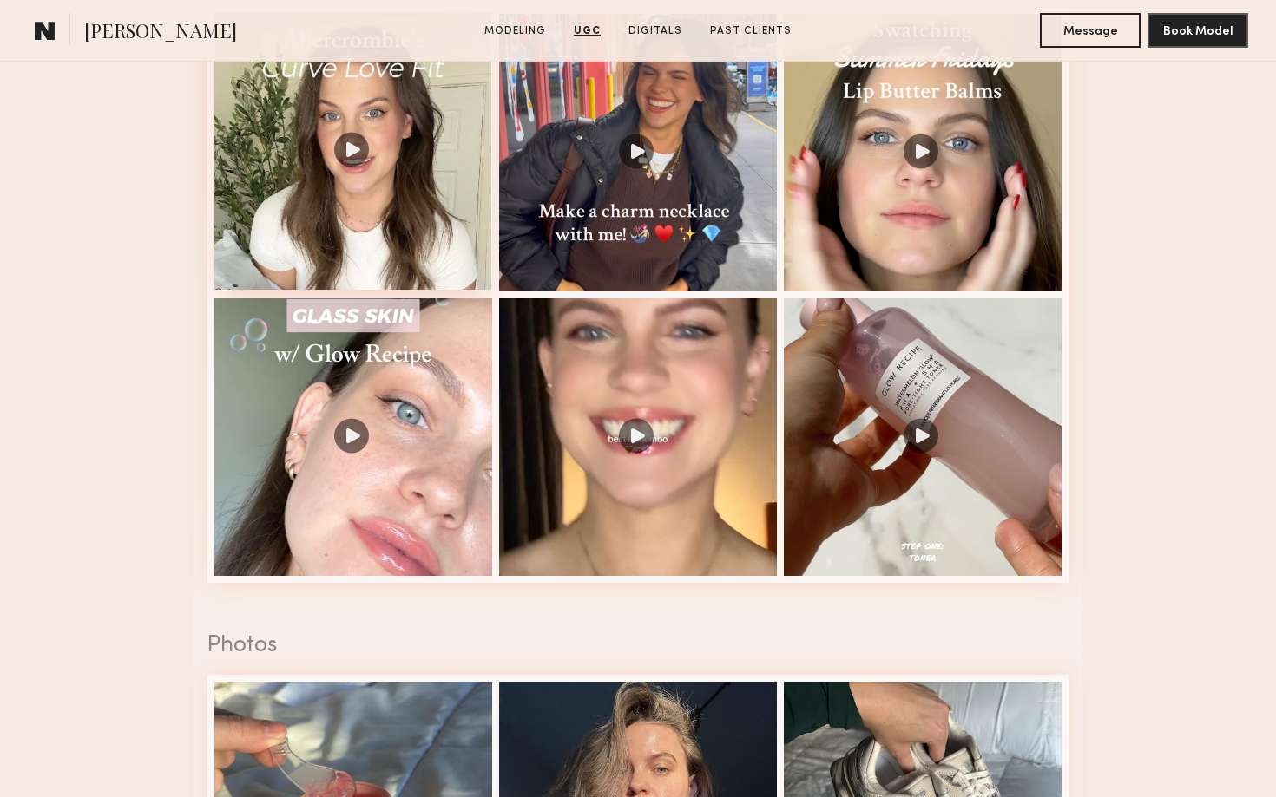
scroll to position [1880, 0]
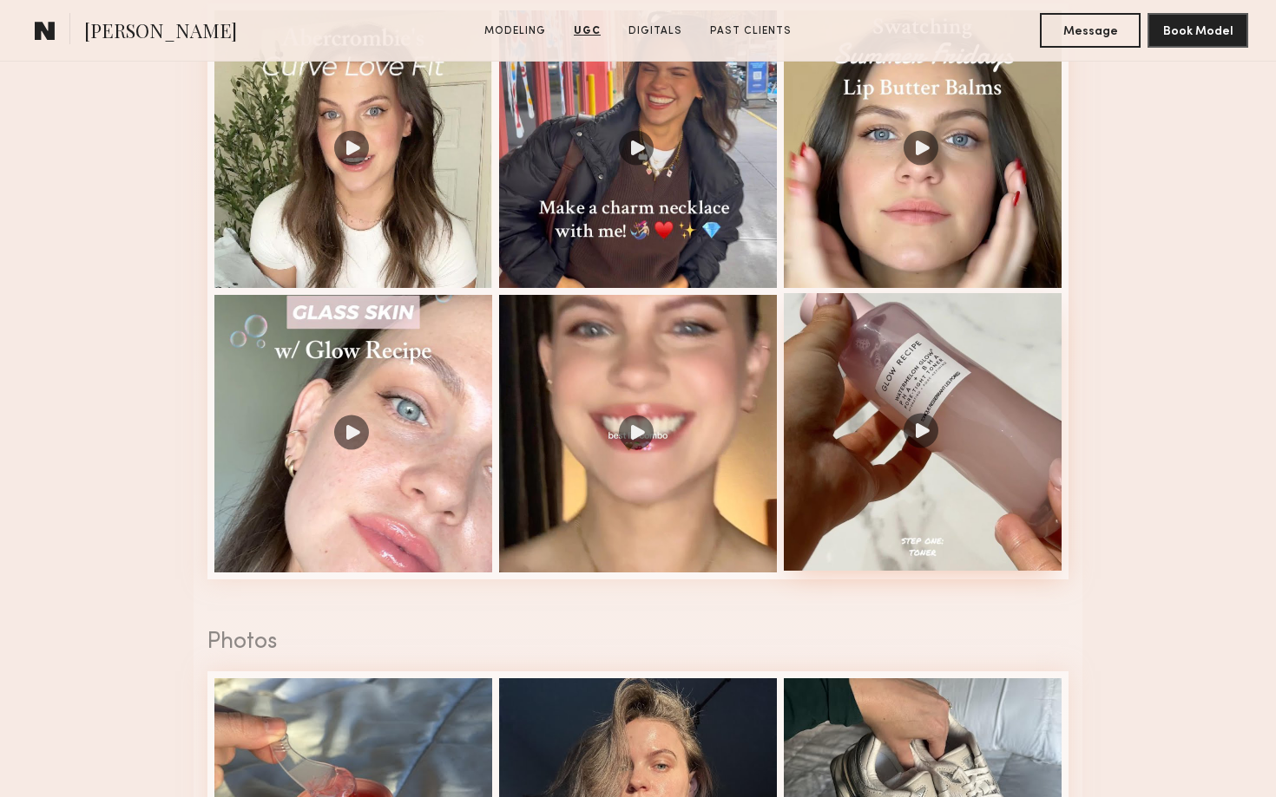
click at [1031, 533] on div at bounding box center [923, 432] width 278 height 278
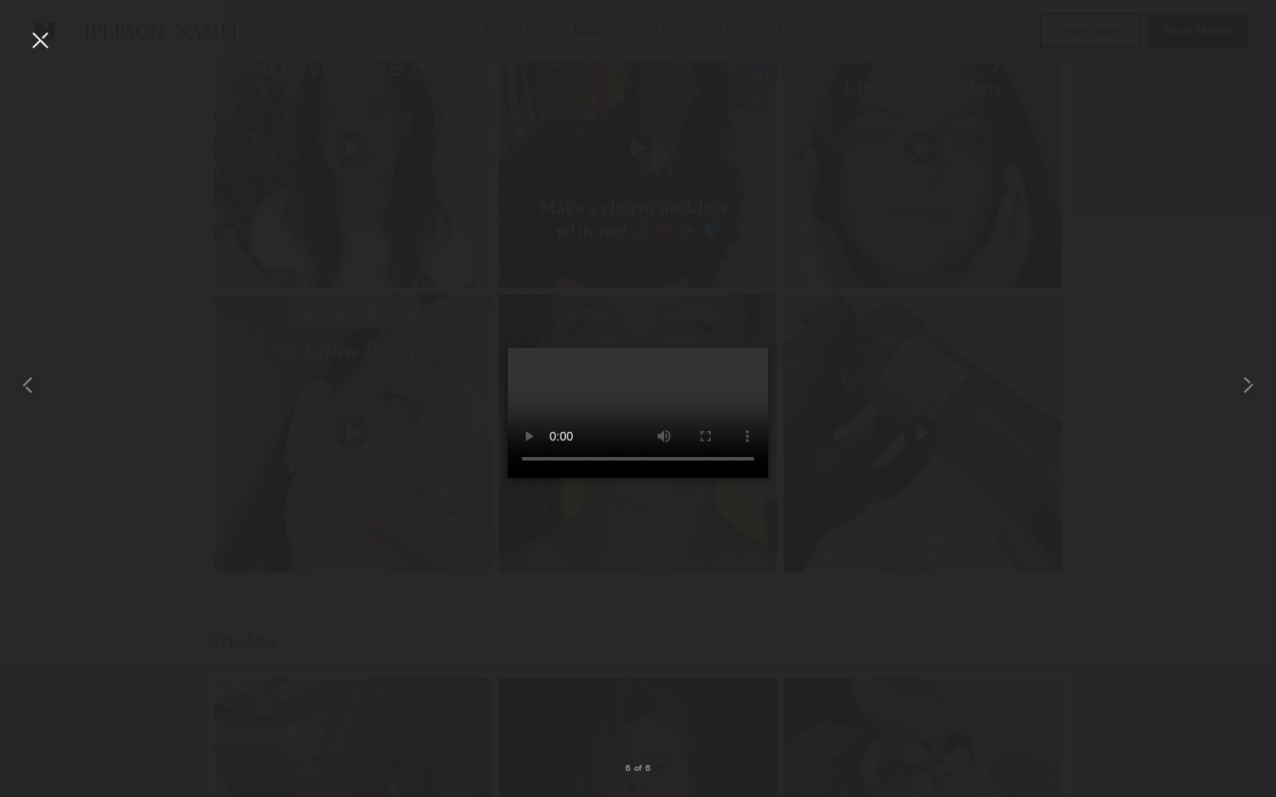
click at [35, 44] on div at bounding box center [40, 40] width 28 height 28
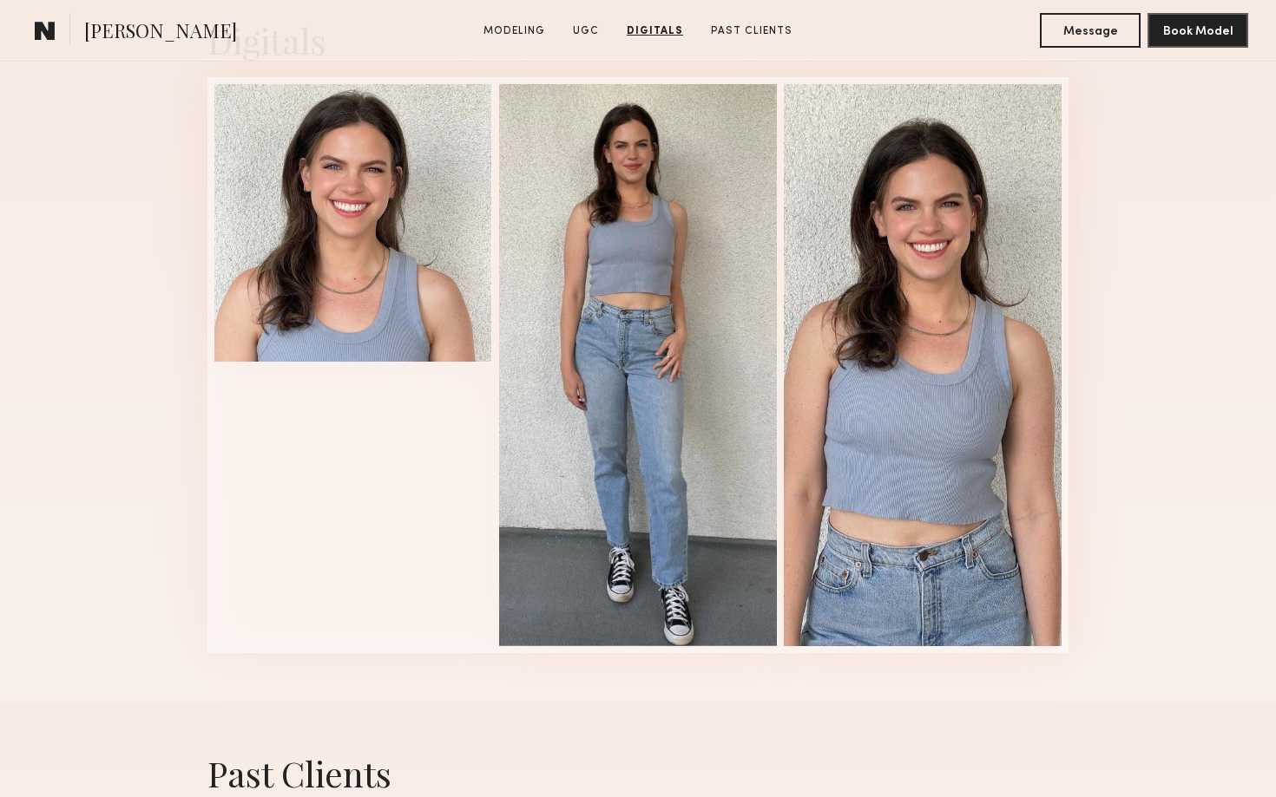
scroll to position [2710, 0]
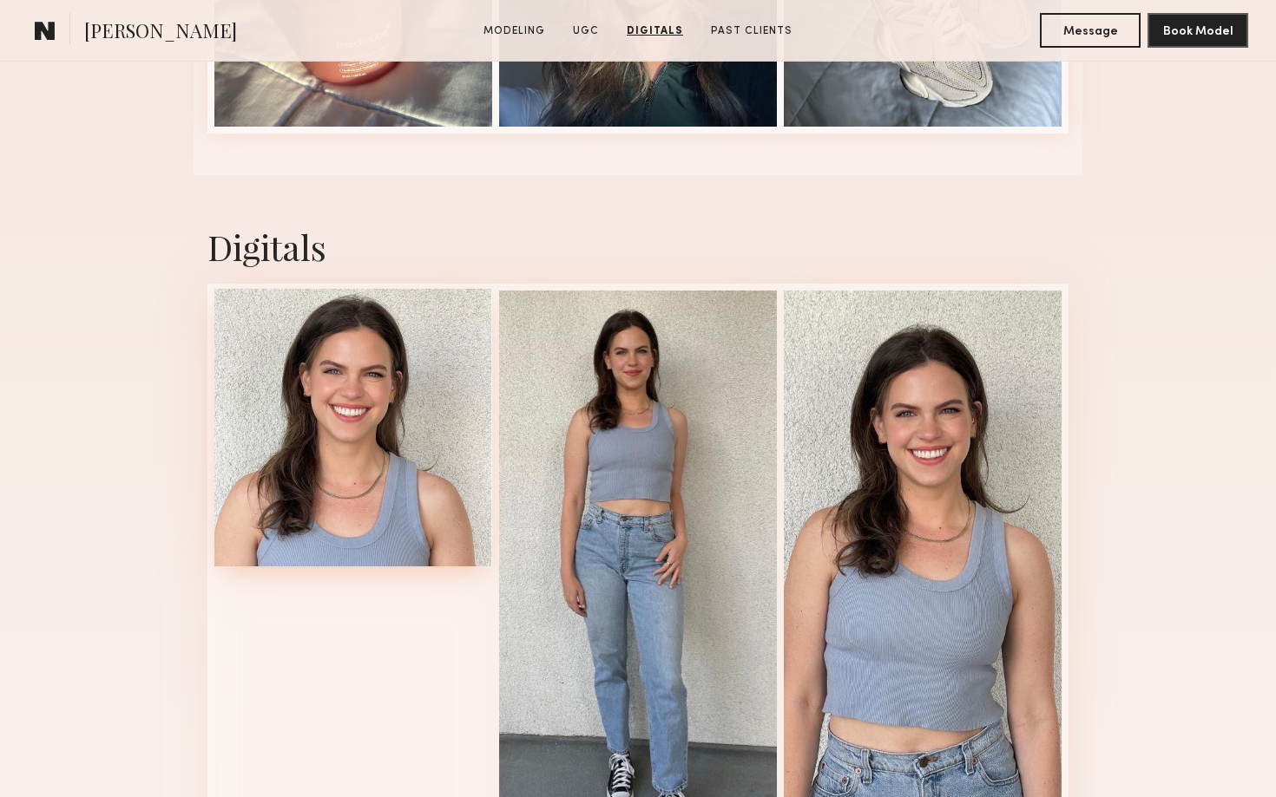
click at [331, 363] on div at bounding box center [353, 428] width 278 height 278
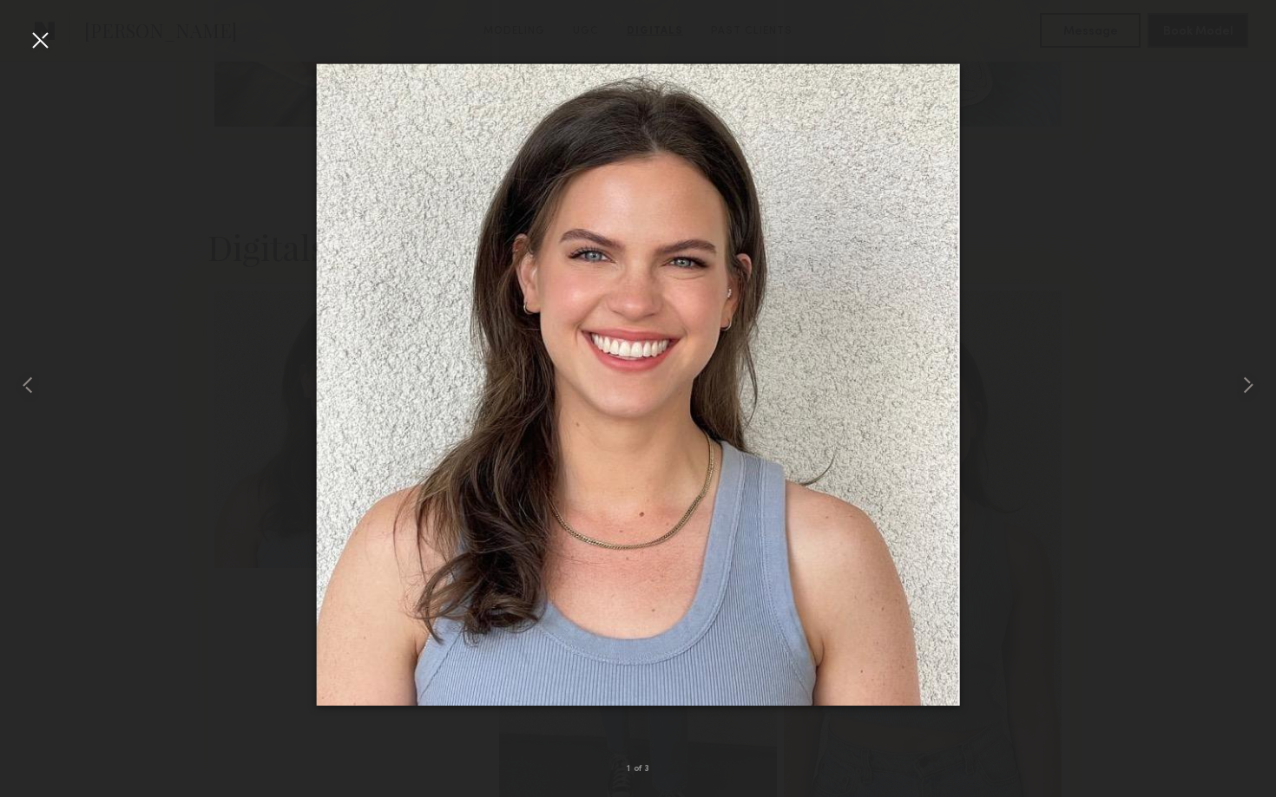
click at [1015, 288] on div at bounding box center [638, 385] width 1276 height 714
click at [1053, 141] on div at bounding box center [638, 385] width 1276 height 714
click at [43, 32] on div at bounding box center [40, 40] width 28 height 28
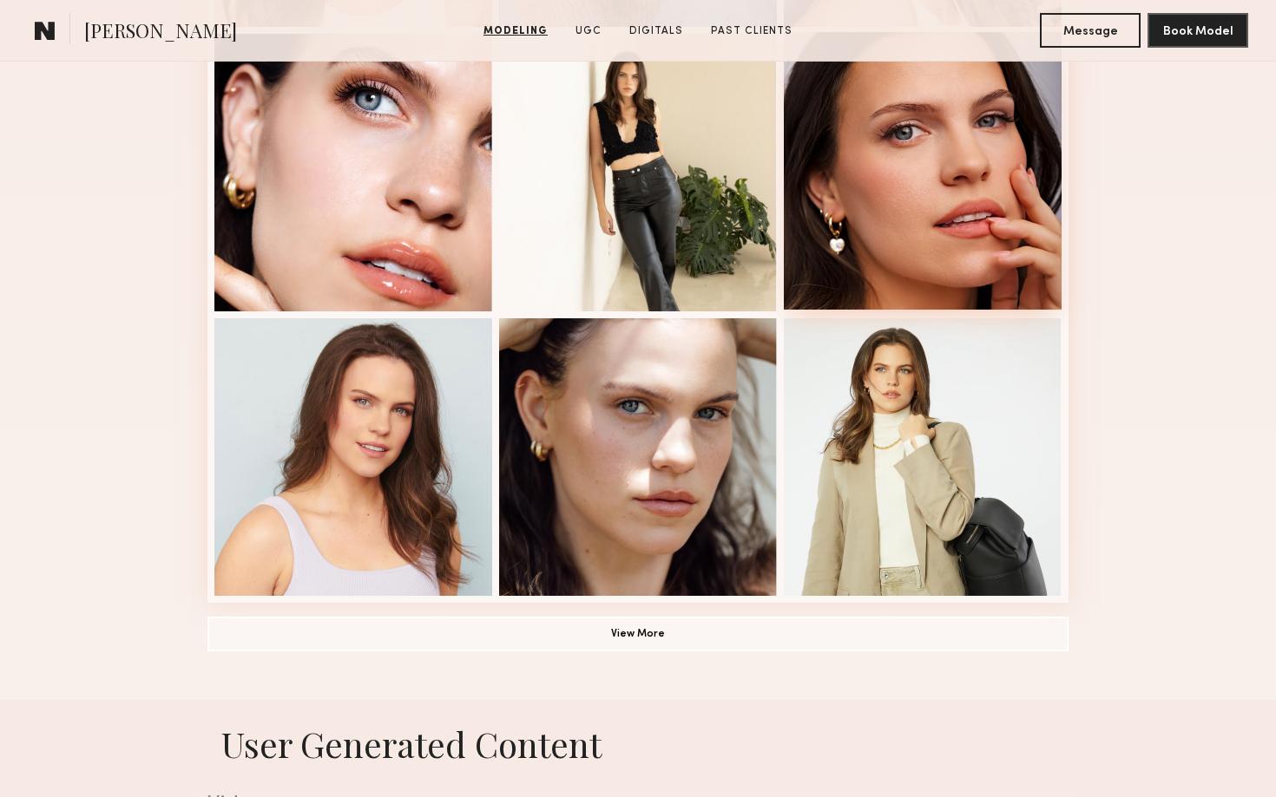
scroll to position [1070, 0]
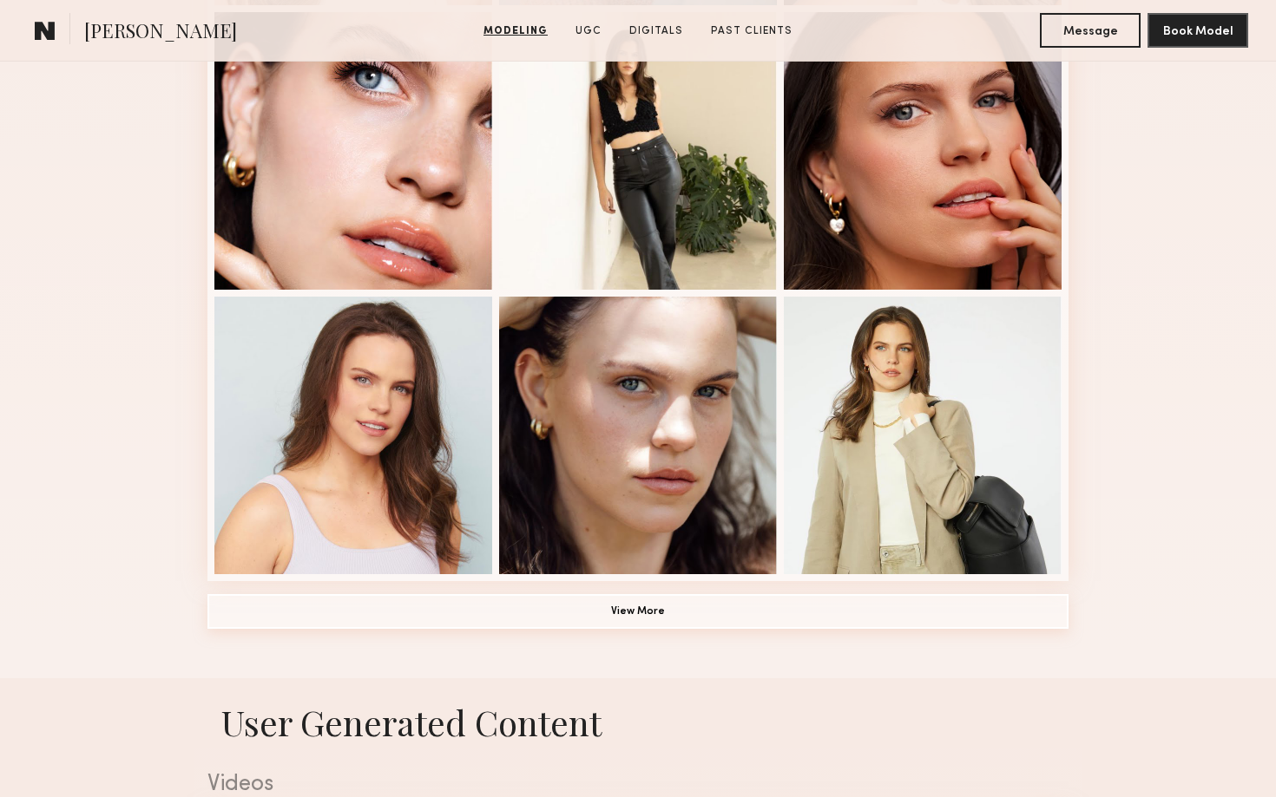
click at [684, 606] on button "View More" at bounding box center [637, 611] width 861 height 35
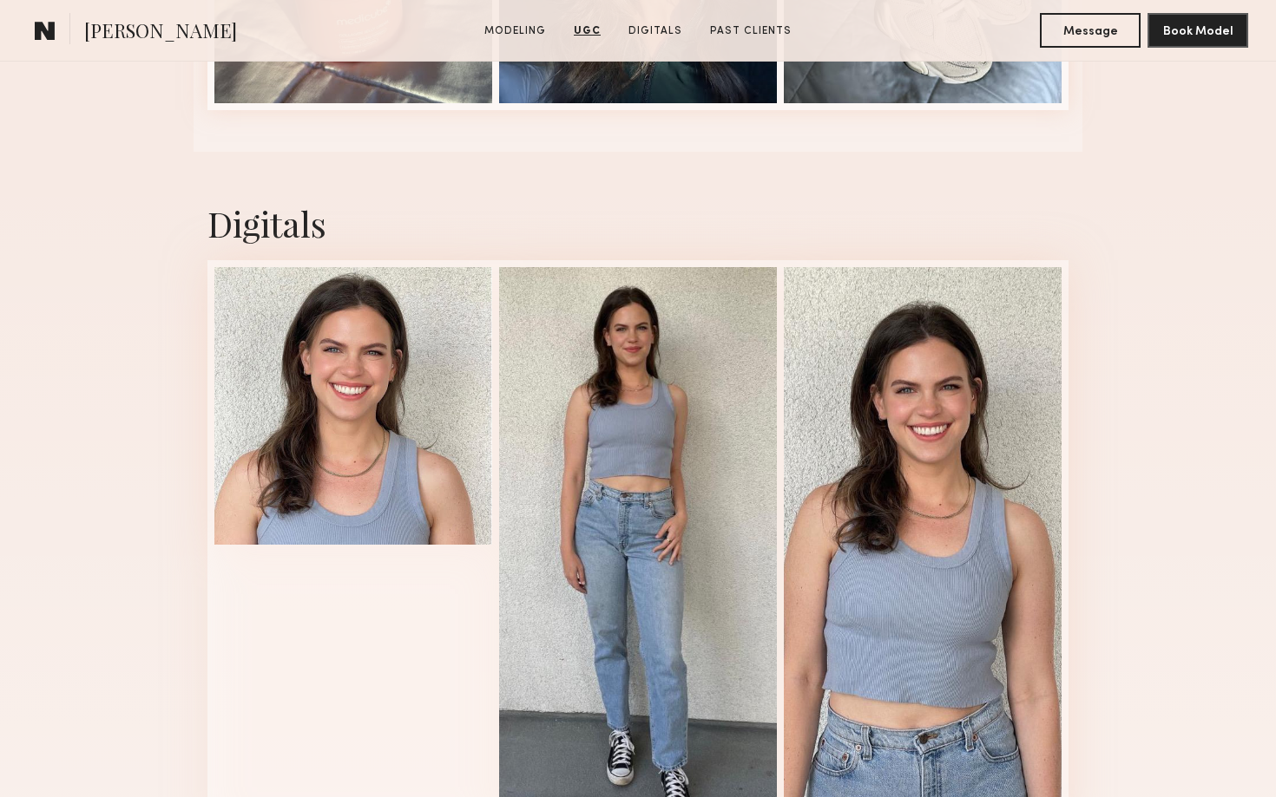
scroll to position [3824, 0]
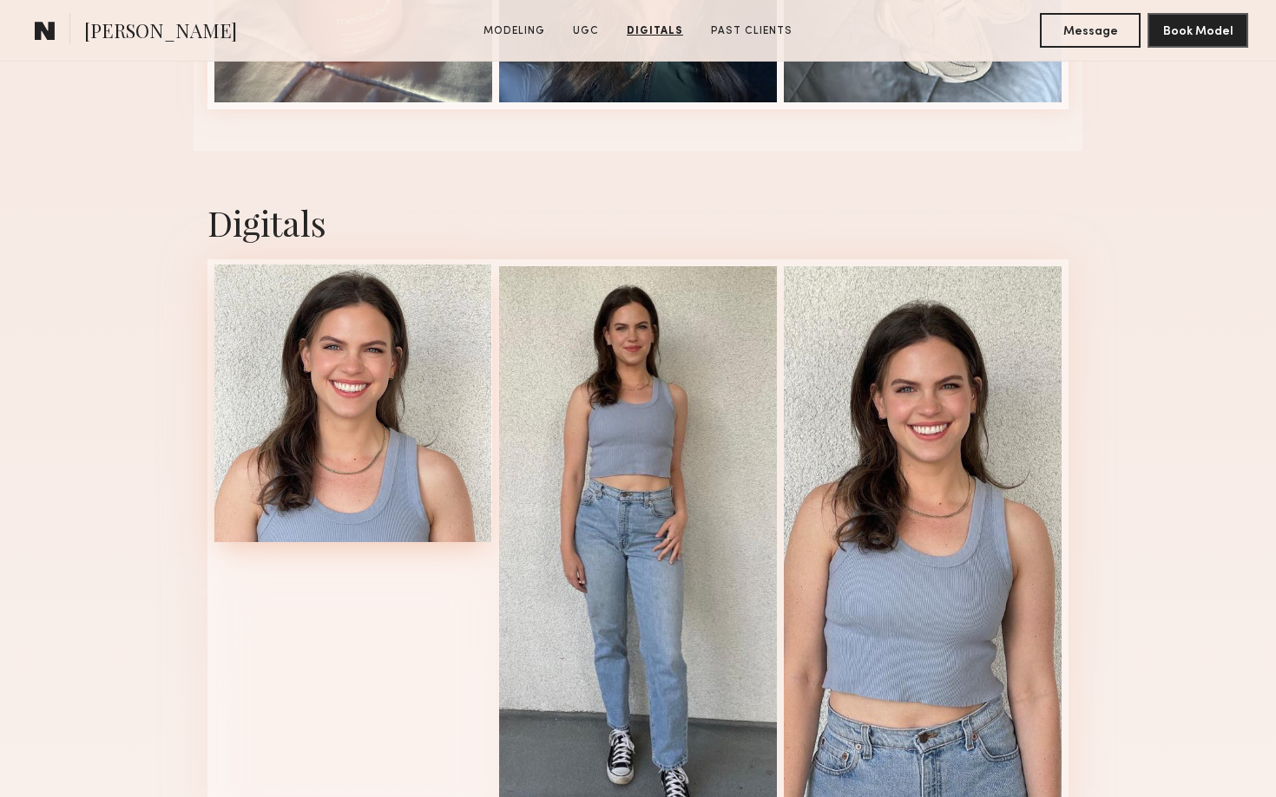
click at [332, 364] on div at bounding box center [353, 404] width 278 height 278
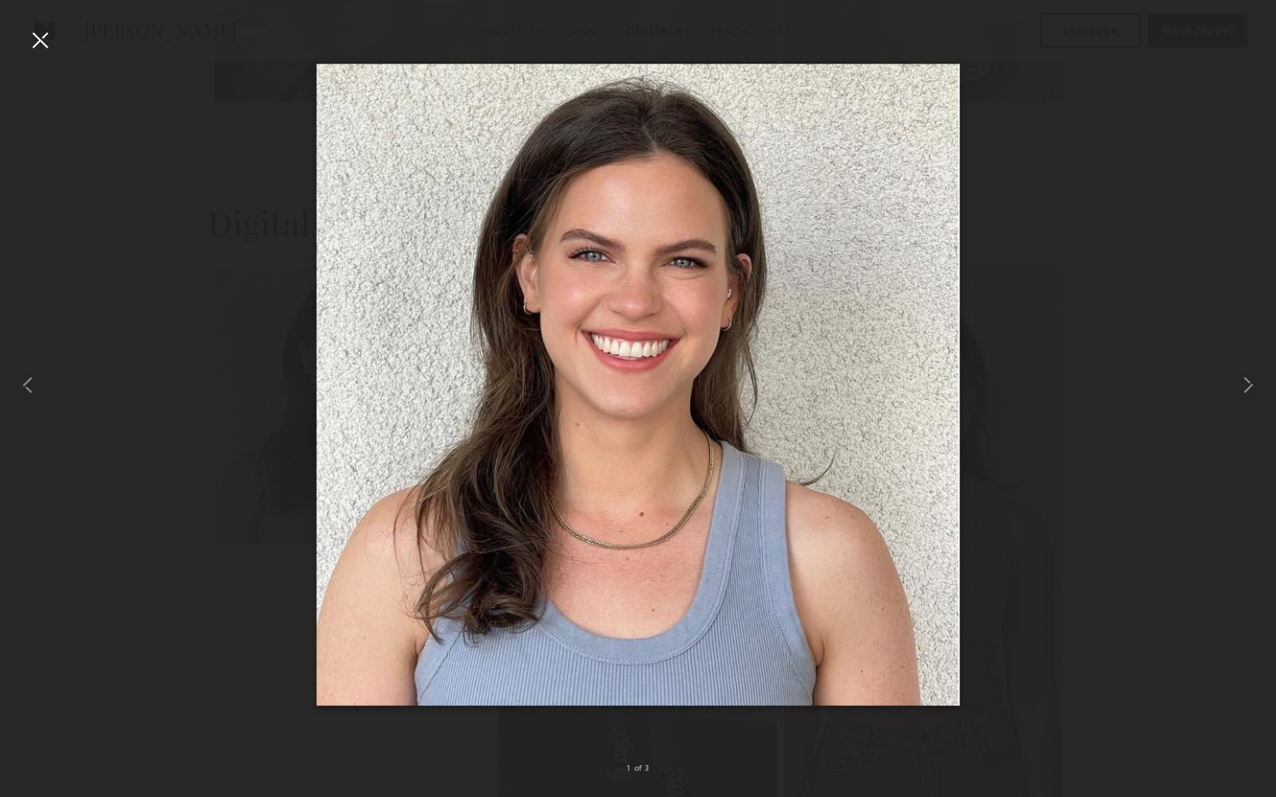
click at [1086, 252] on div at bounding box center [638, 385] width 1276 height 714
click at [34, 24] on nb-gallery-light "1 of 3" at bounding box center [638, 398] width 1276 height 797
click at [37, 37] on div at bounding box center [40, 40] width 28 height 28
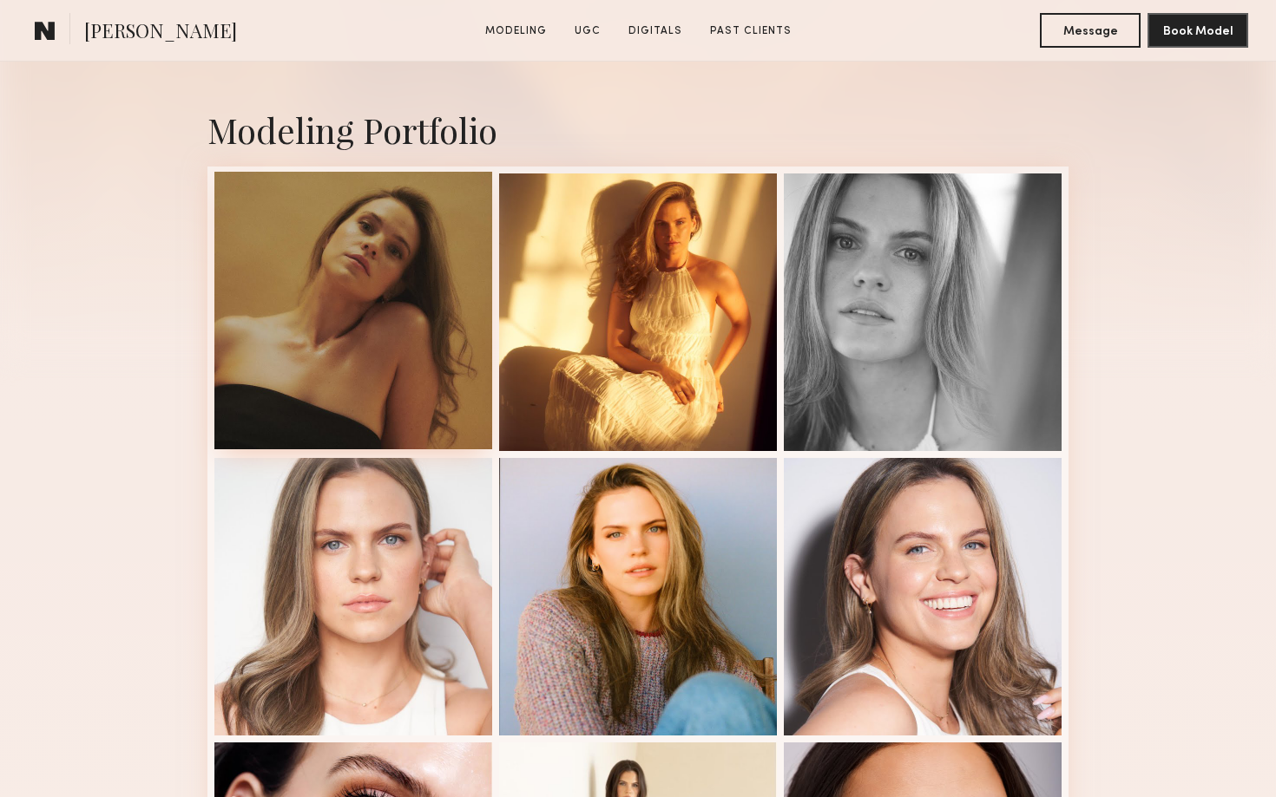
scroll to position [573, 0]
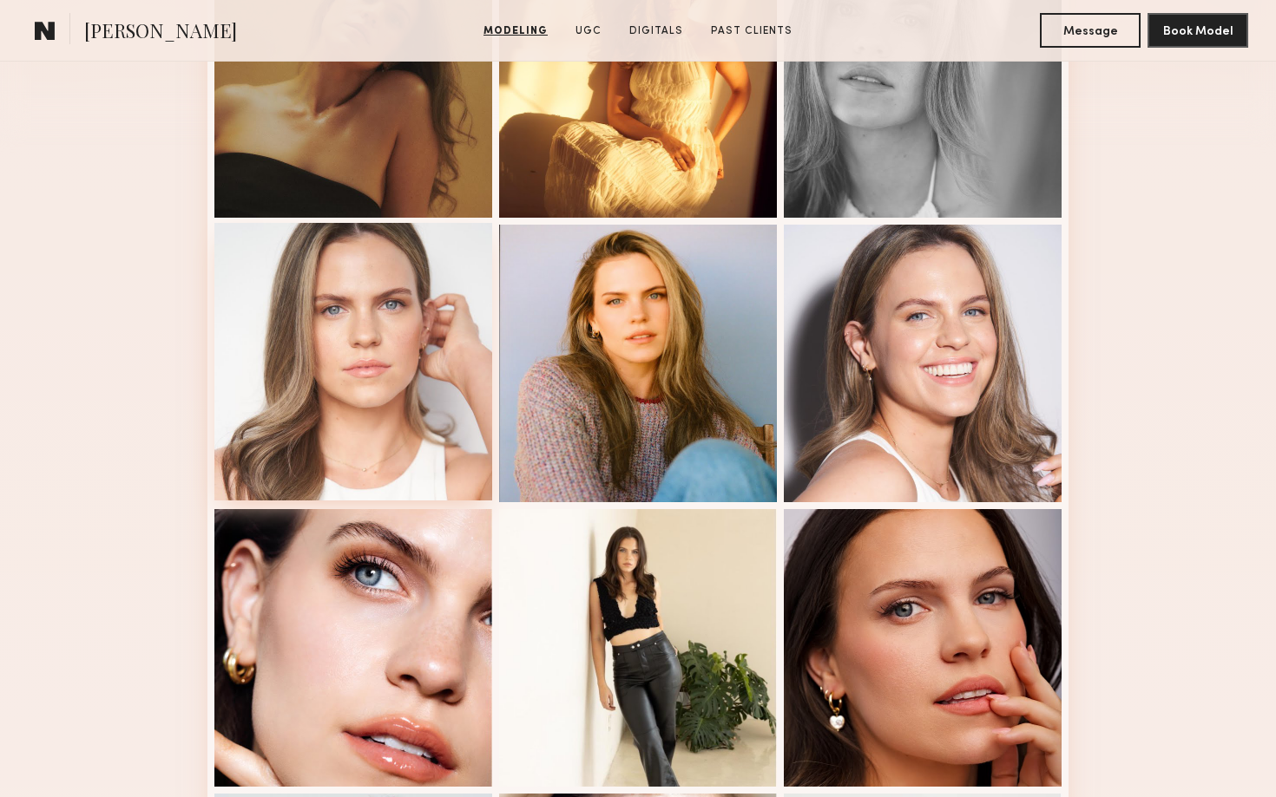
click at [377, 388] on div at bounding box center [353, 362] width 278 height 278
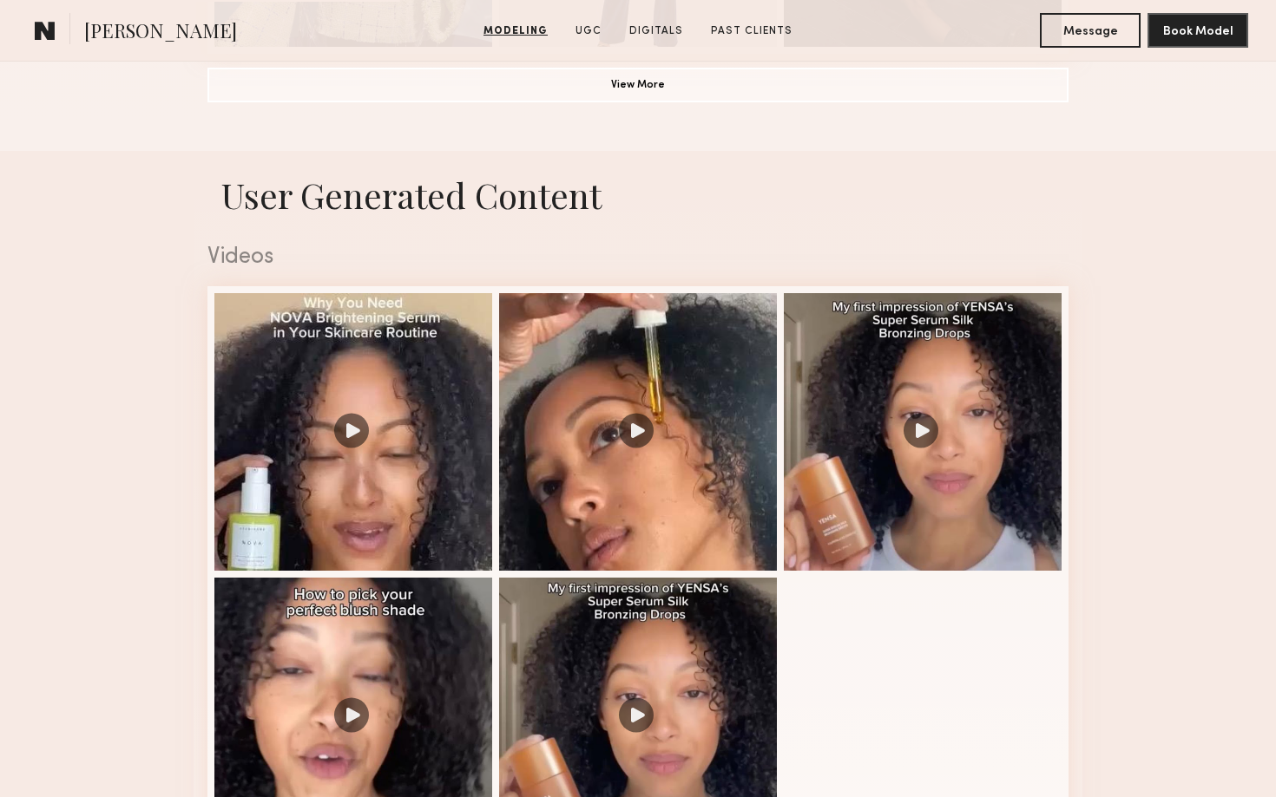
scroll to position [1597, 0]
click at [1010, 381] on div at bounding box center [923, 431] width 278 height 278
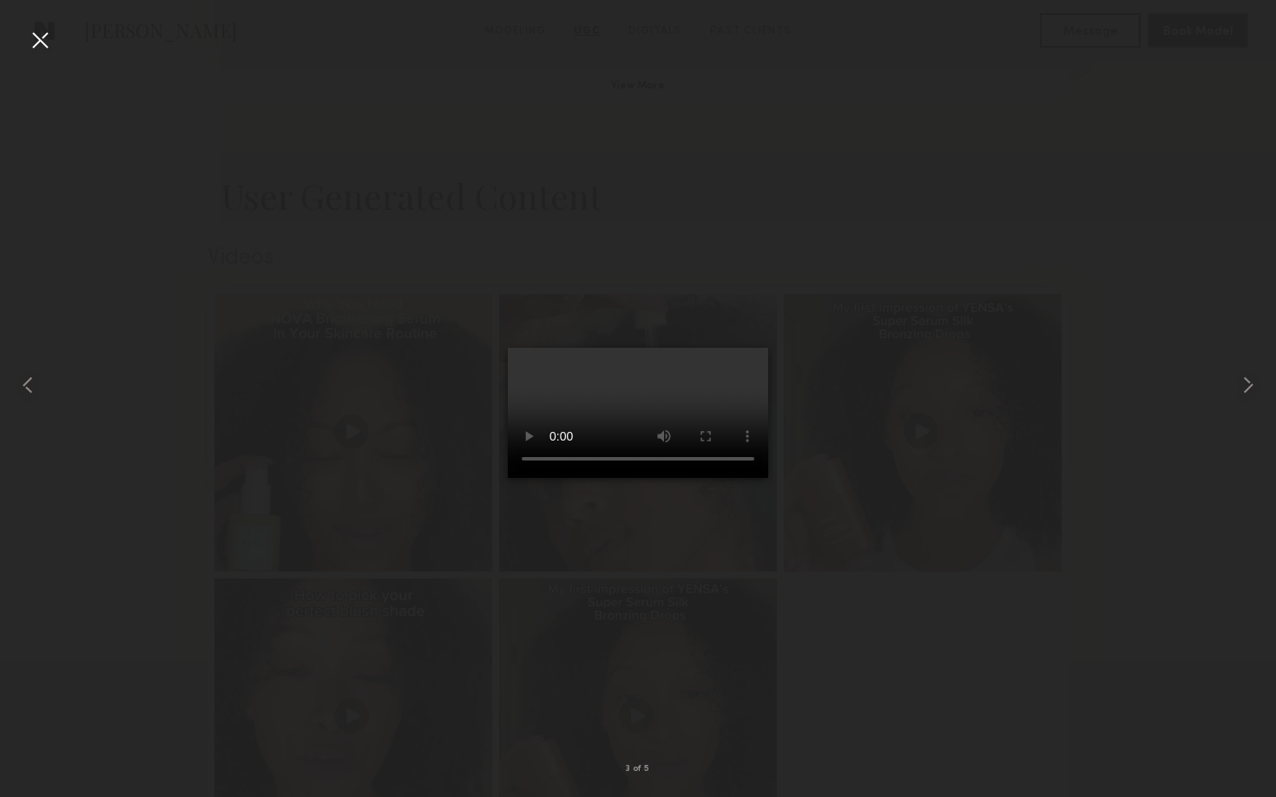
click at [640, 478] on video at bounding box center [638, 413] width 260 height 130
click at [408, 95] on div at bounding box center [638, 385] width 1276 height 714
click at [40, 40] on div at bounding box center [40, 40] width 28 height 28
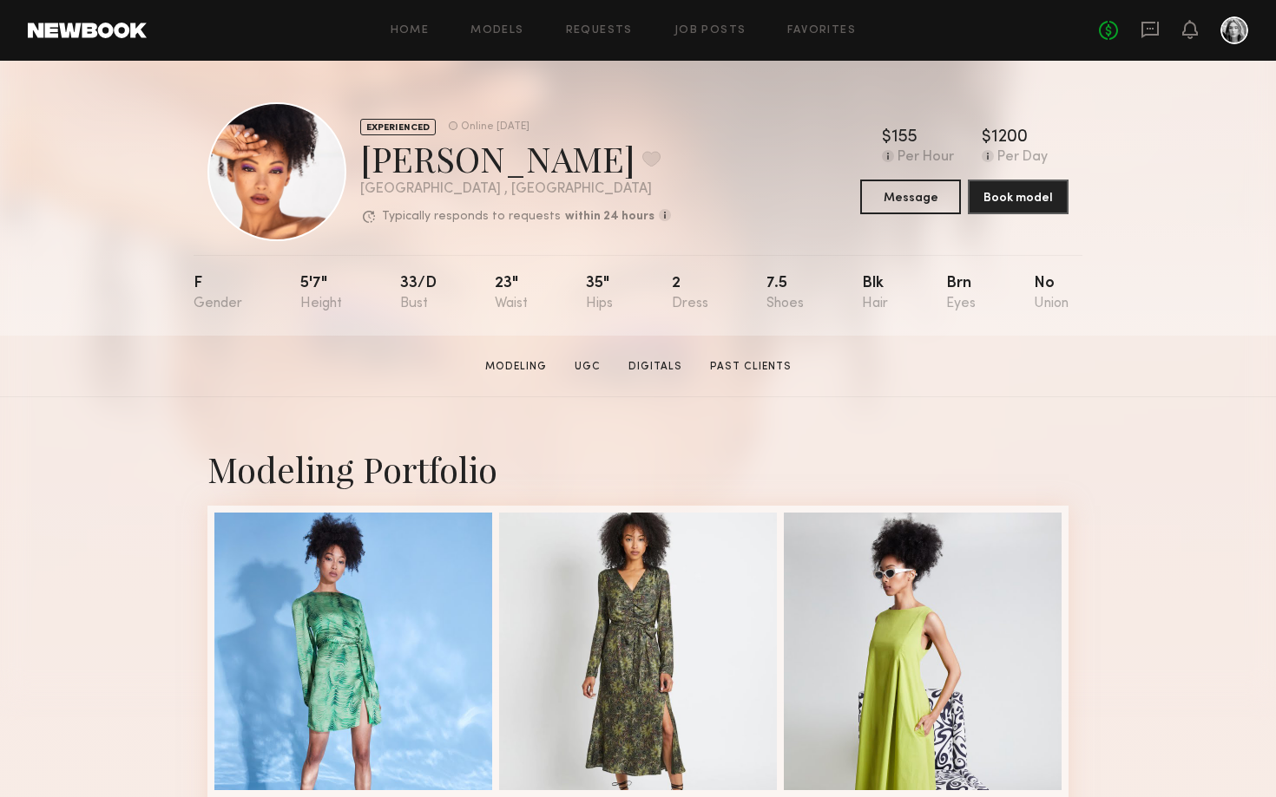
scroll to position [0, 0]
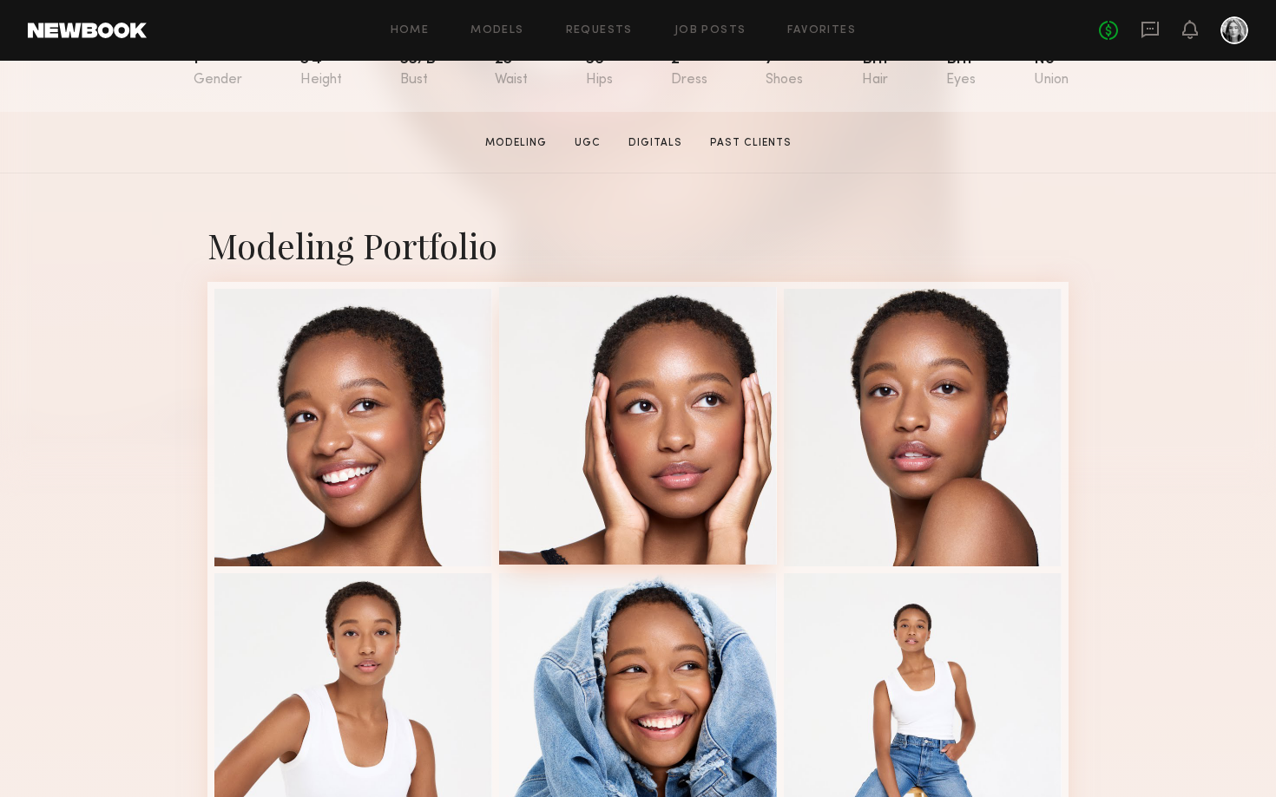
scroll to position [264, 0]
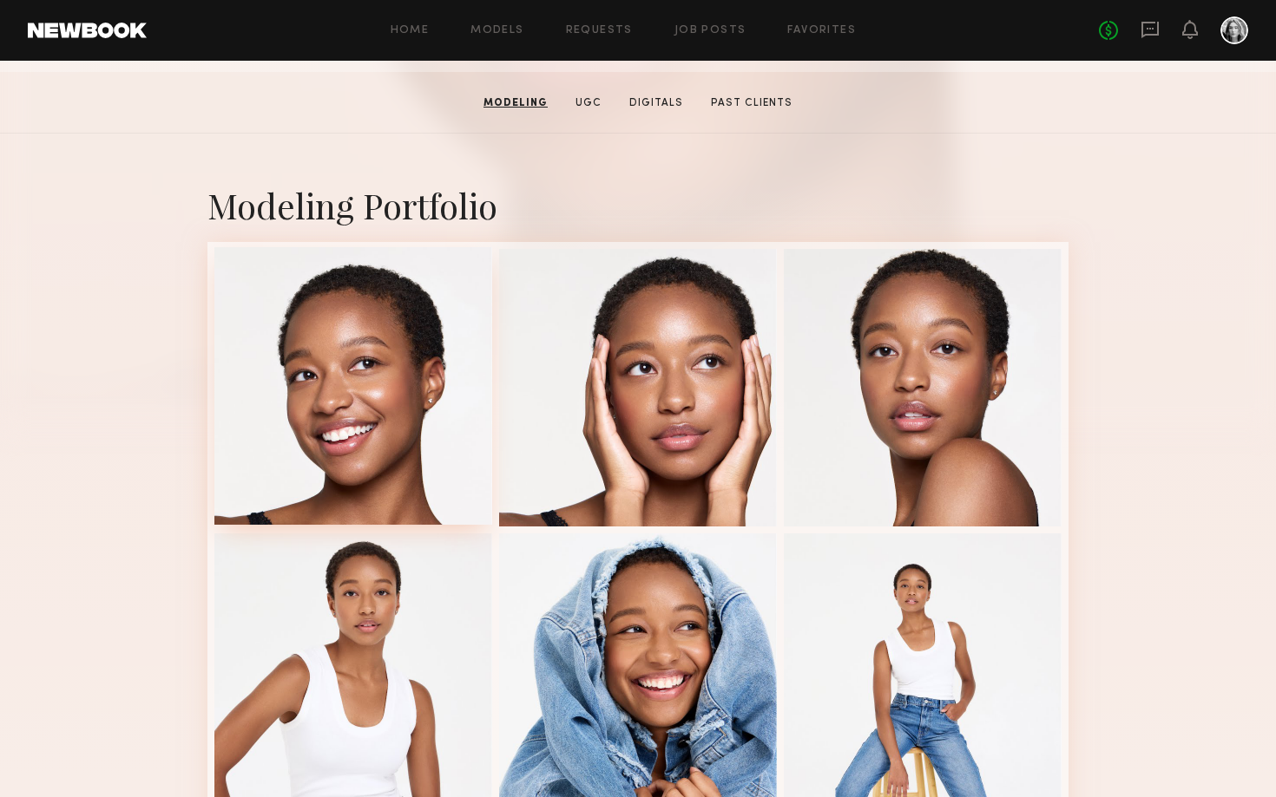
click at [389, 486] on div at bounding box center [353, 386] width 278 height 278
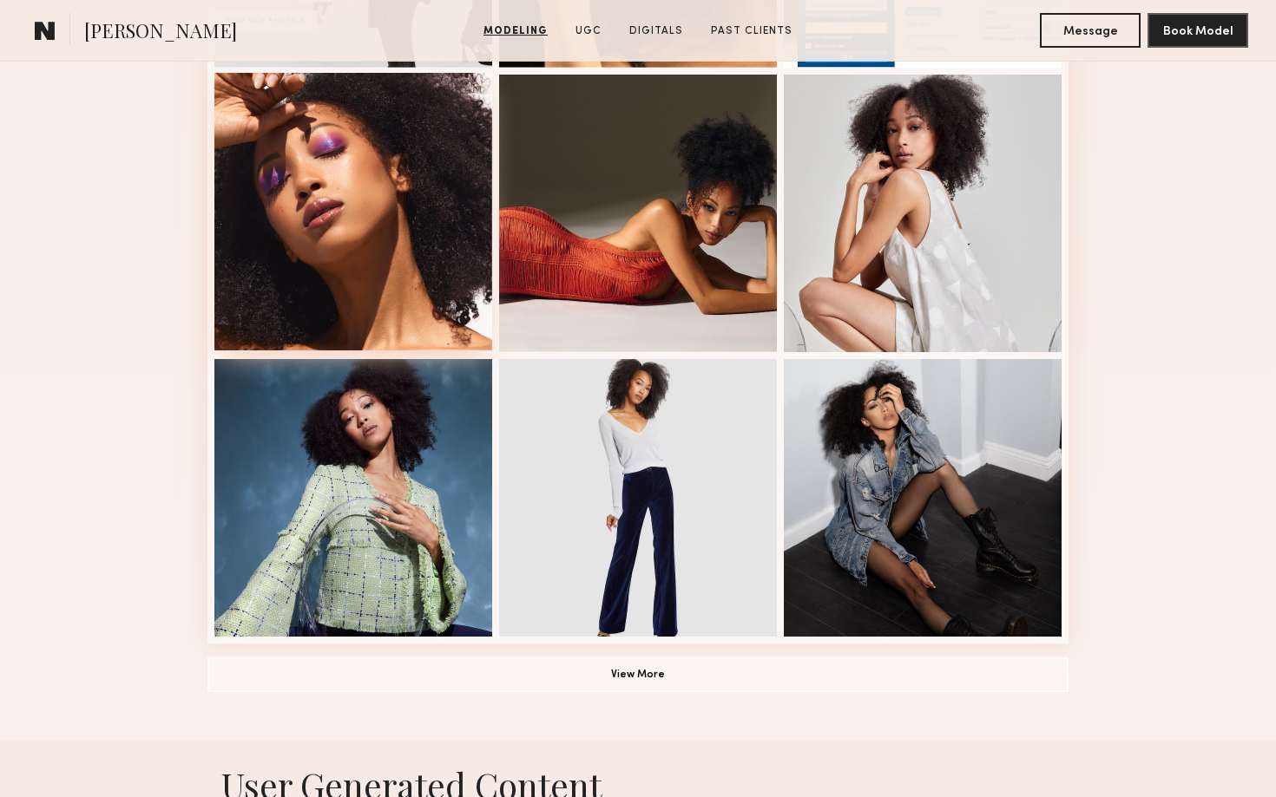
scroll to position [1008, 0]
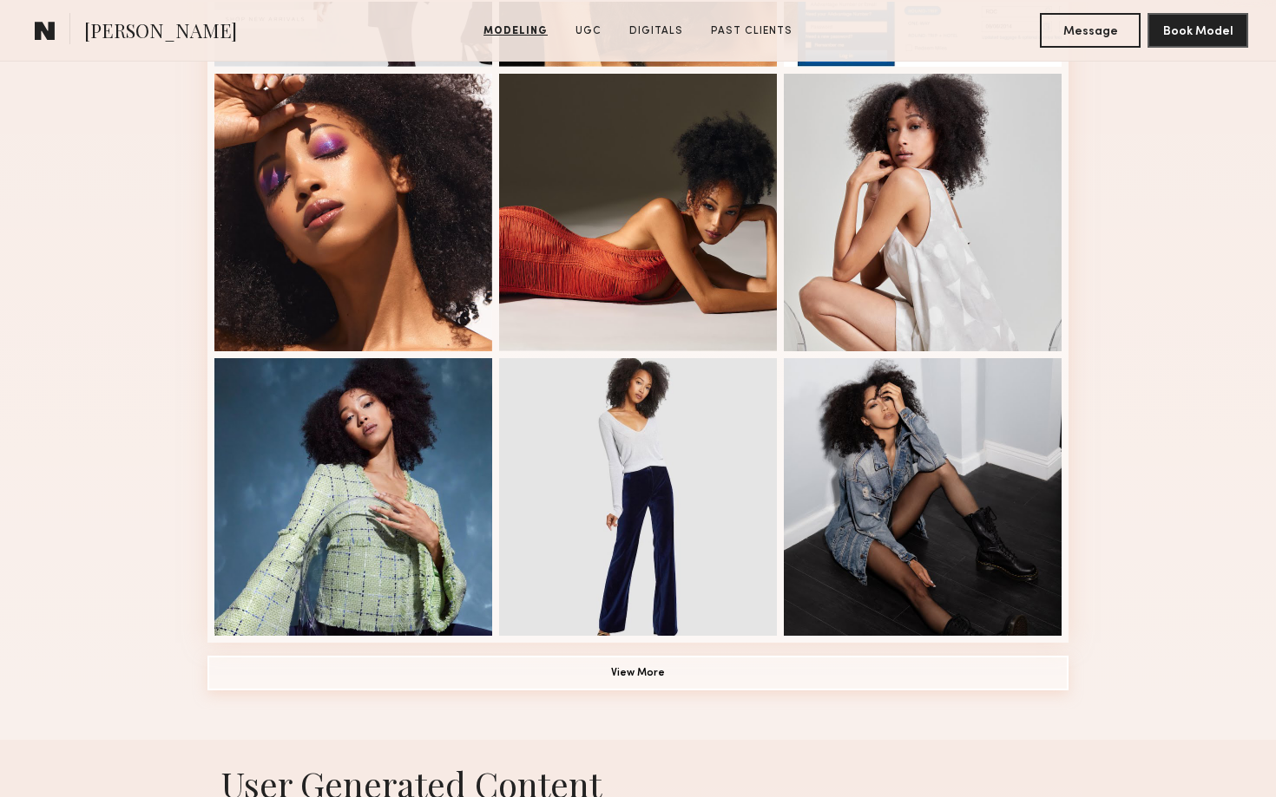
click at [678, 685] on button "View More" at bounding box center [637, 673] width 861 height 35
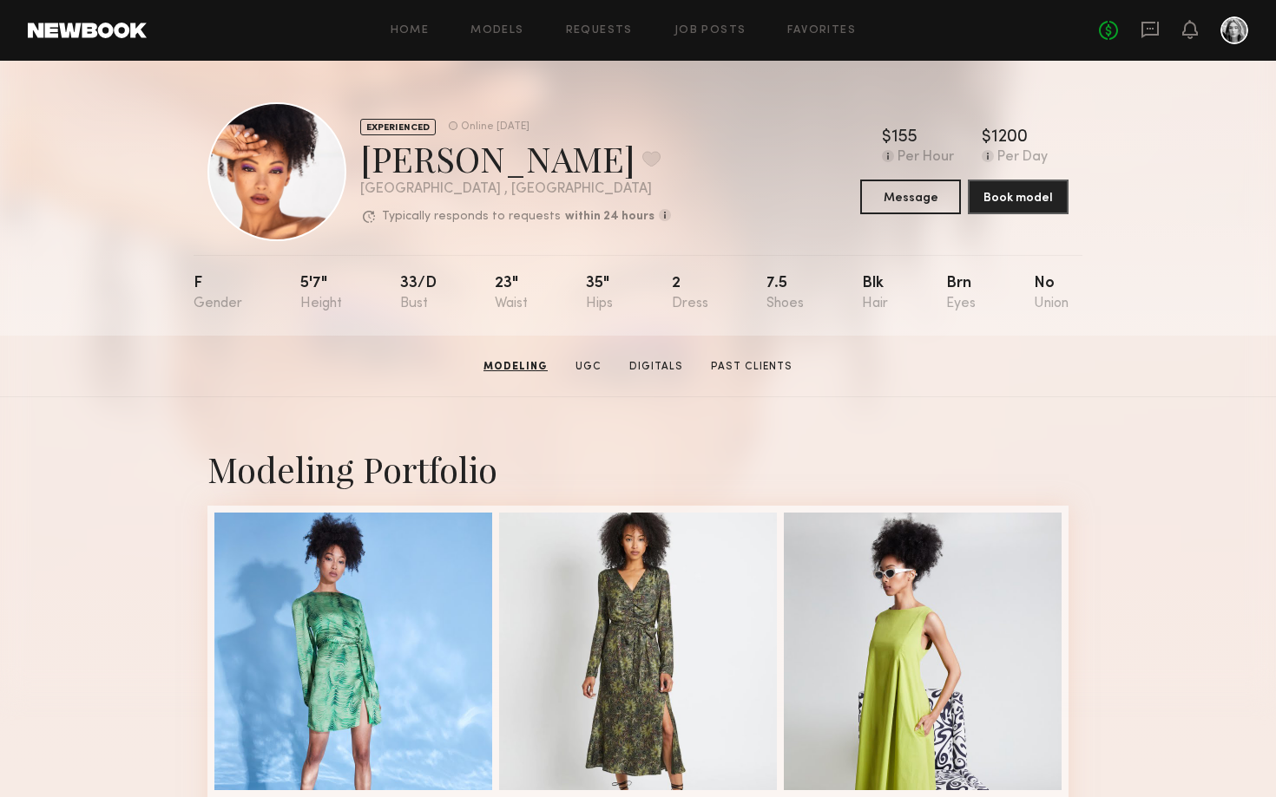
scroll to position [0, 0]
click at [274, 203] on div at bounding box center [276, 171] width 139 height 139
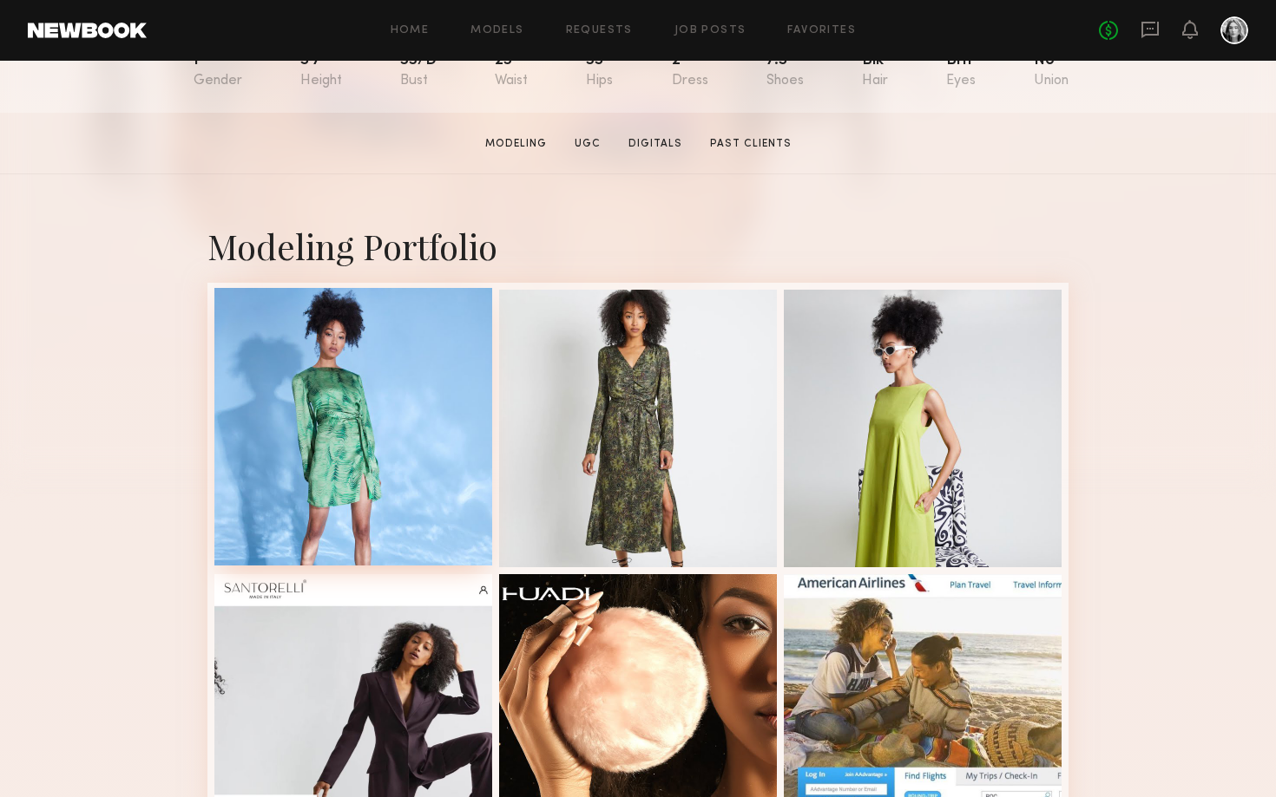
scroll to position [243, 0]
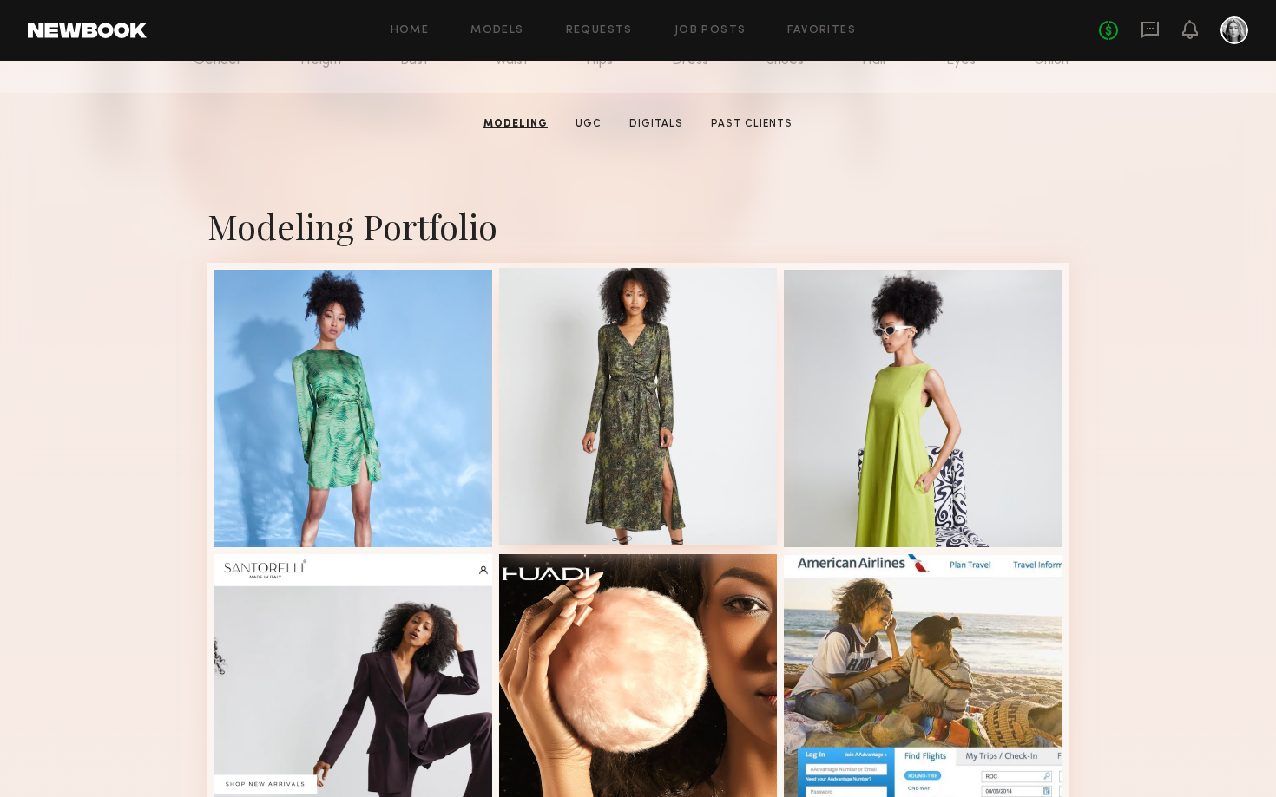
click at [590, 465] on div at bounding box center [638, 407] width 278 height 278
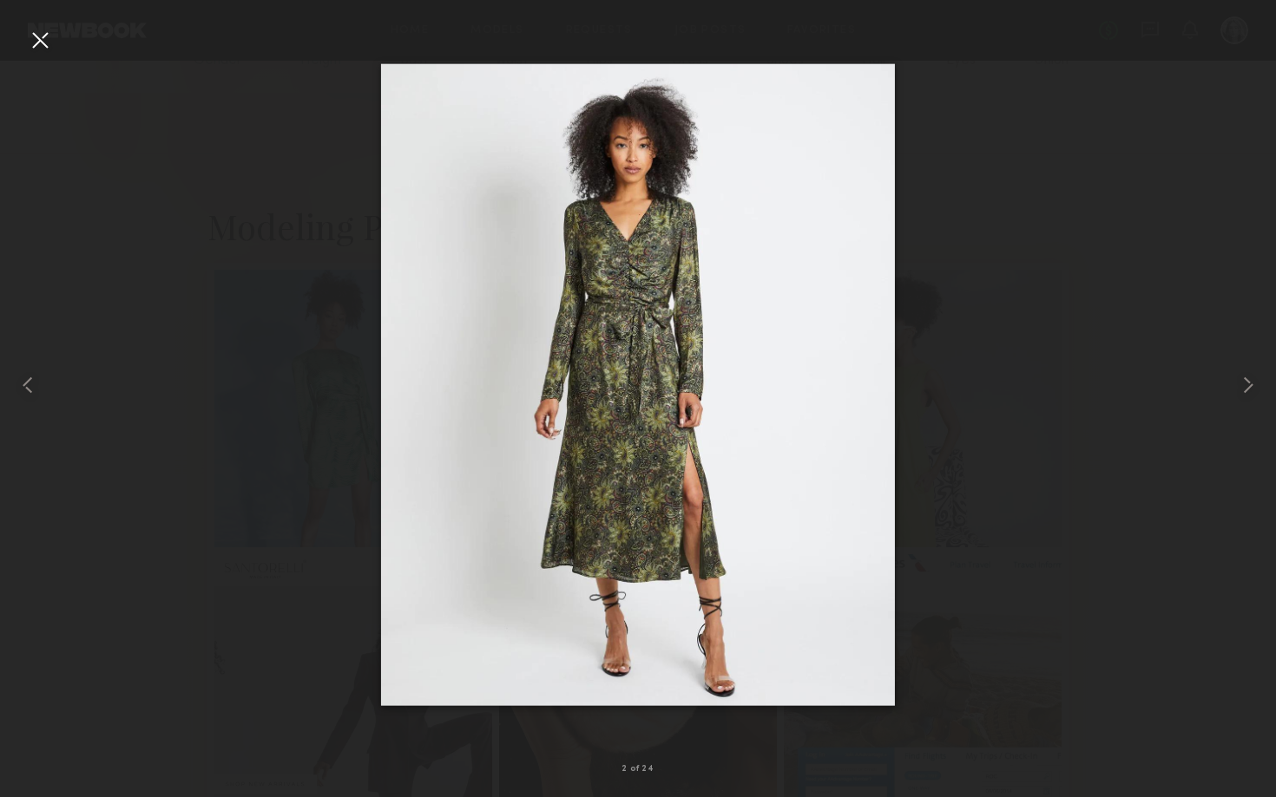
click at [46, 45] on div at bounding box center [40, 40] width 28 height 28
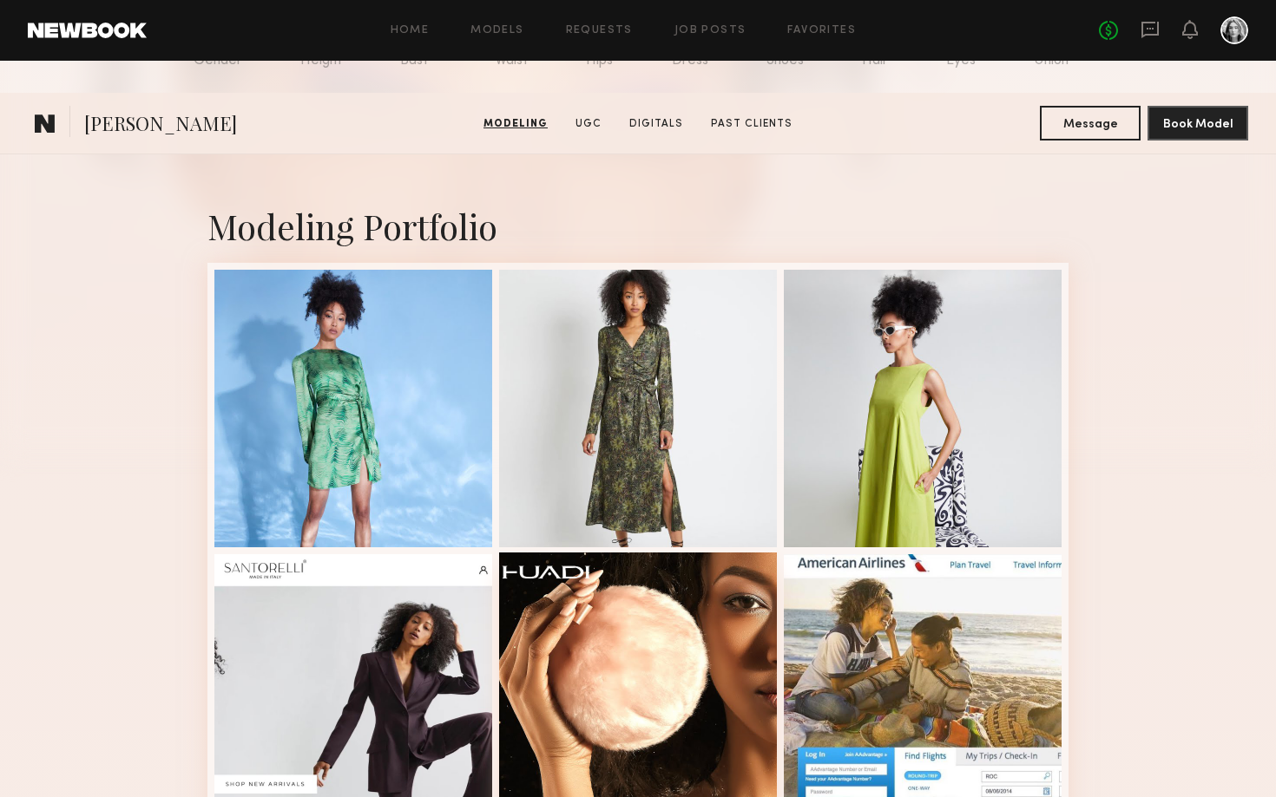
scroll to position [769, 0]
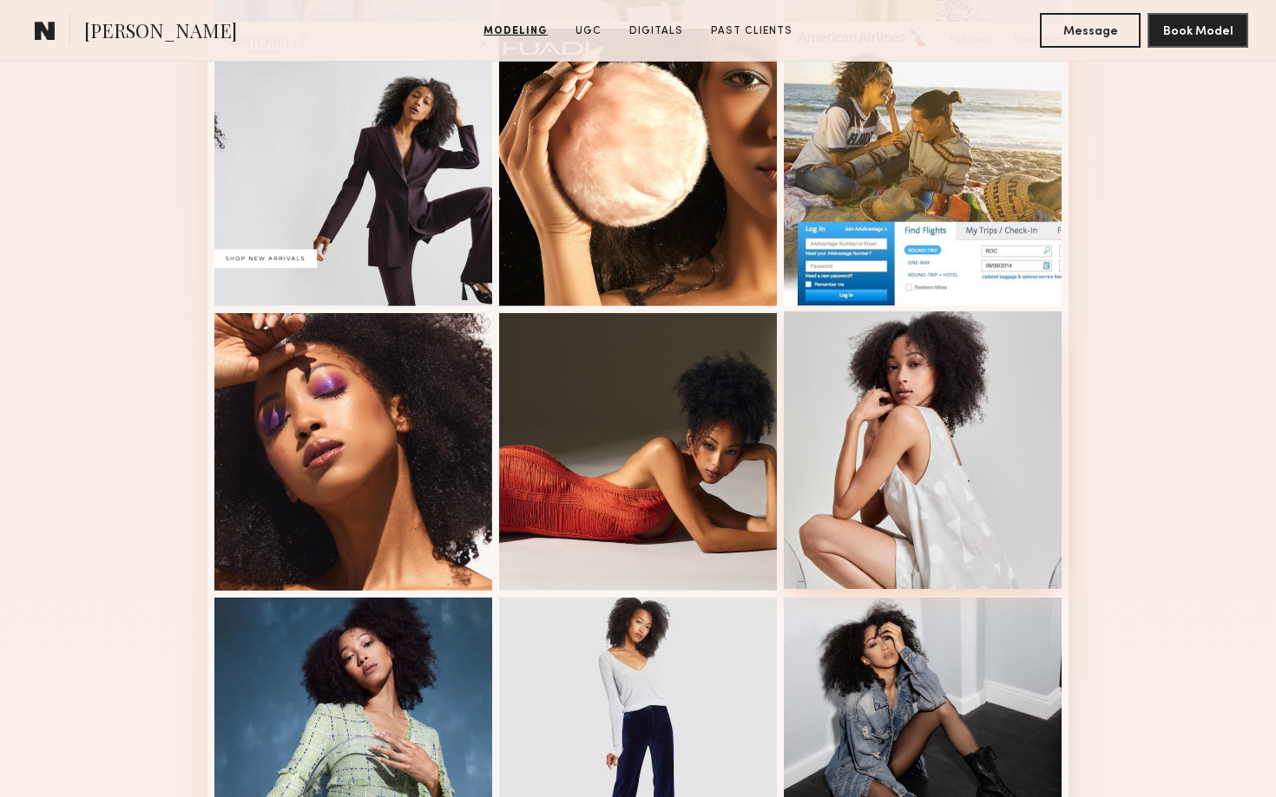
click at [937, 463] on div at bounding box center [923, 451] width 278 height 278
